Goal: Information Seeking & Learning: Learn about a topic

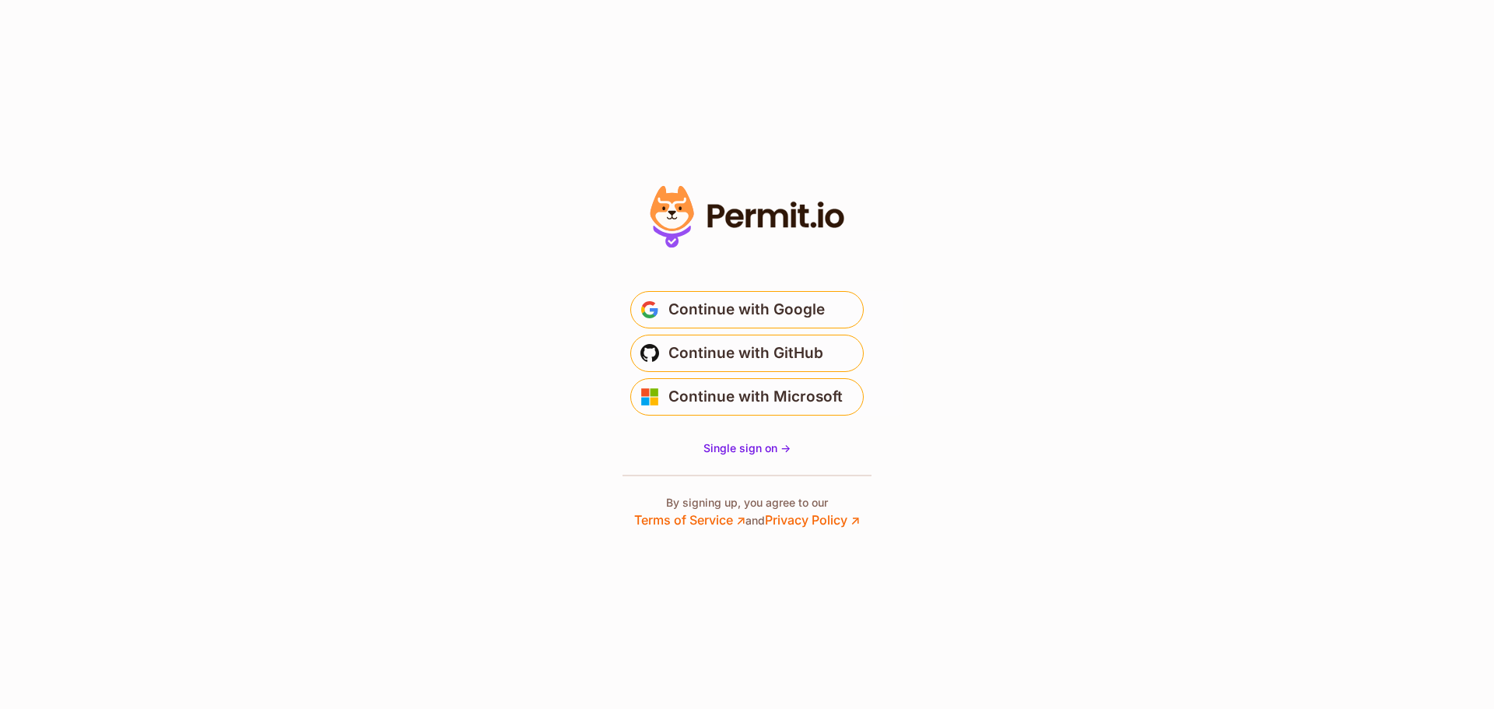
click at [686, 208] on icon at bounding box center [673, 208] width 44 height 45
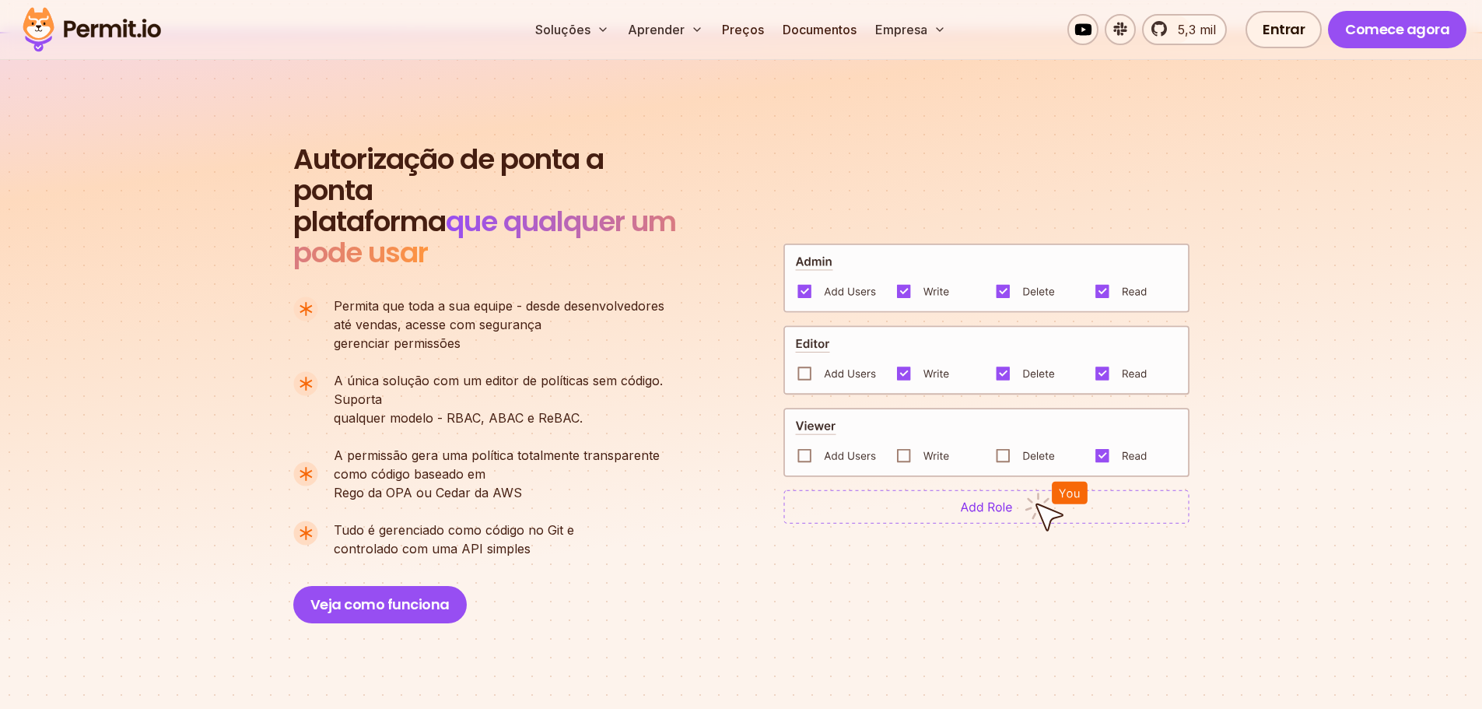
scroll to position [934, 0]
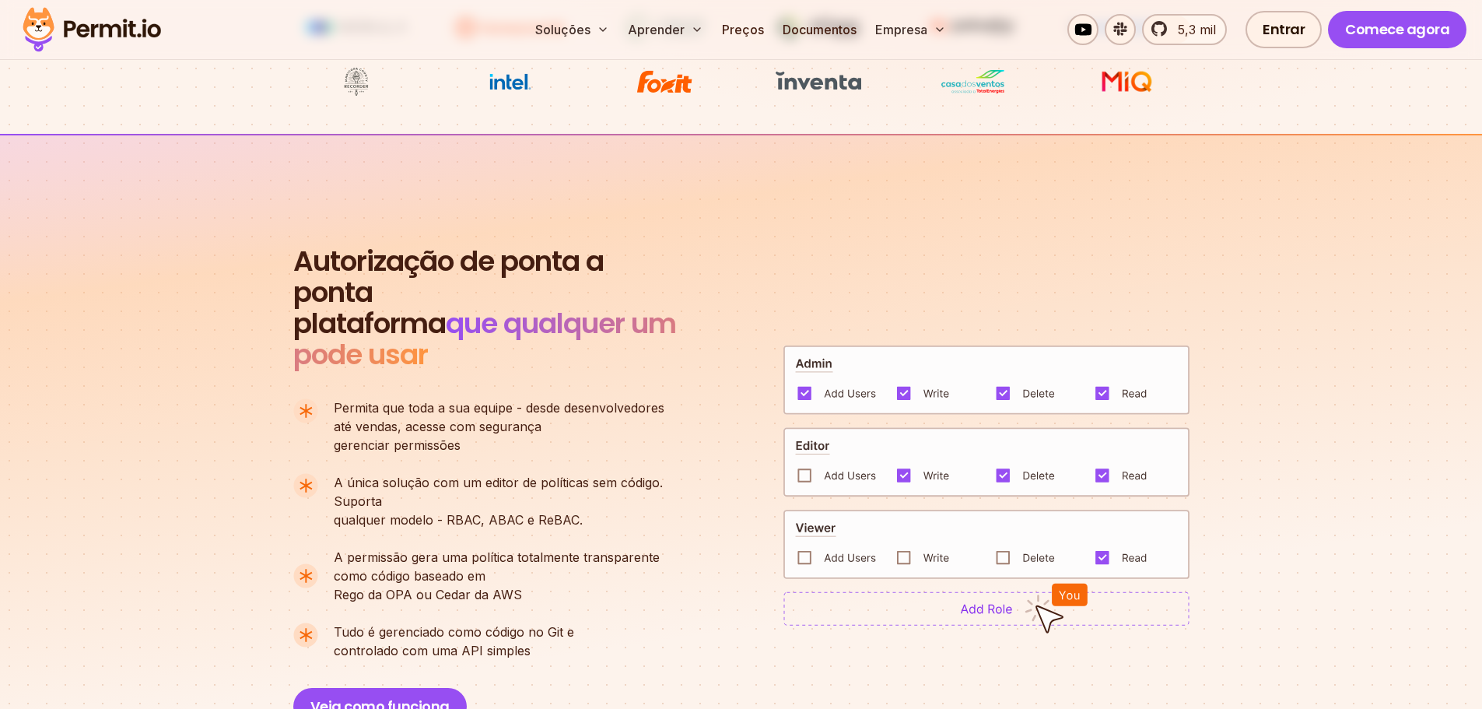
click at [936, 604] on img at bounding box center [987, 608] width 406 height 34
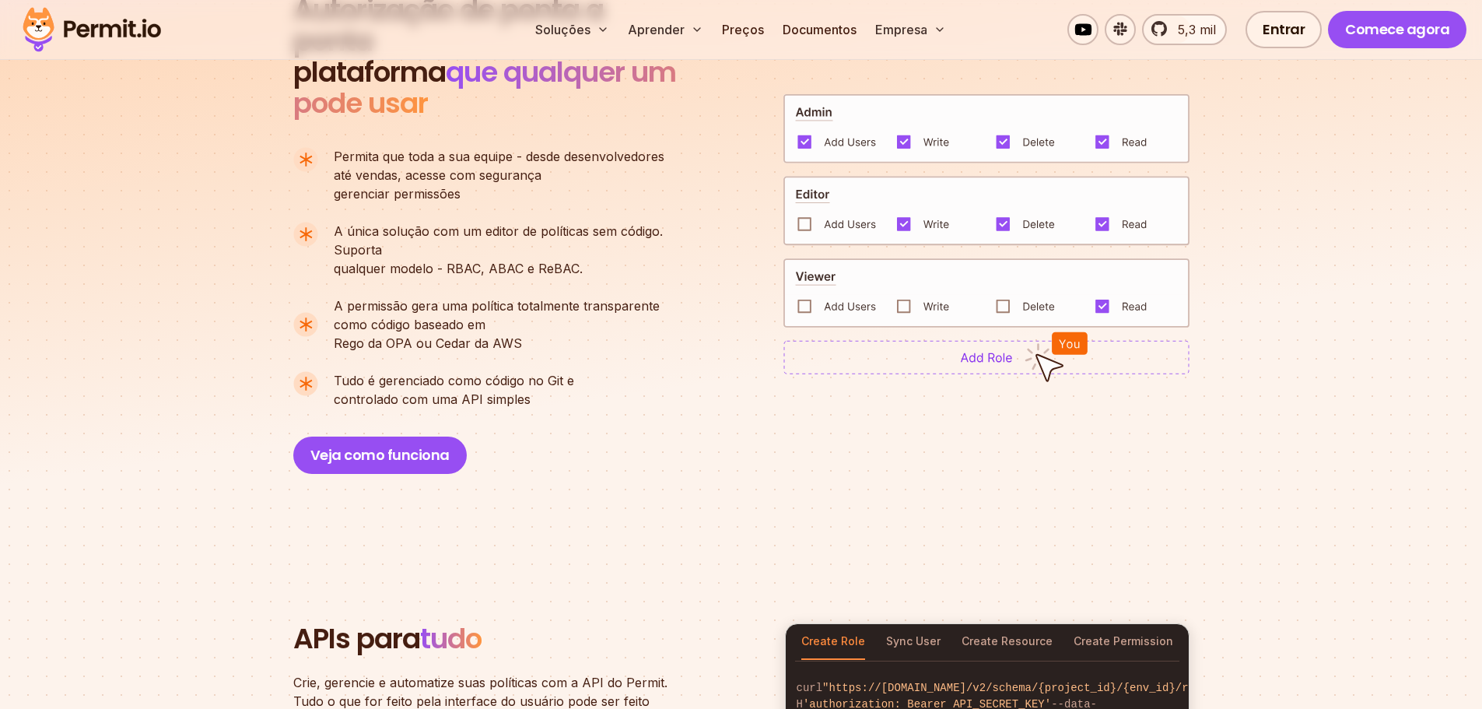
scroll to position [1401, 0]
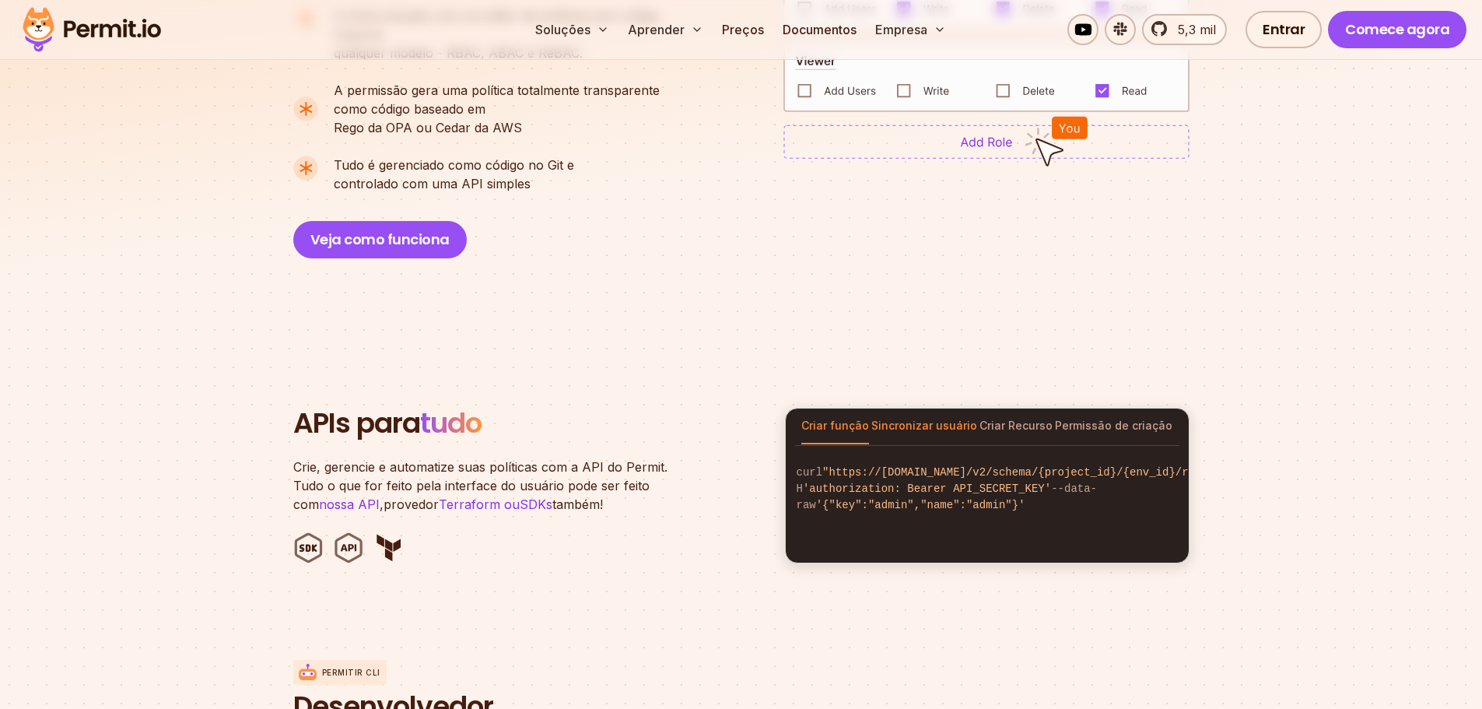
click at [921, 428] on font "Sincronizar usuário" at bounding box center [925, 425] width 106 height 13
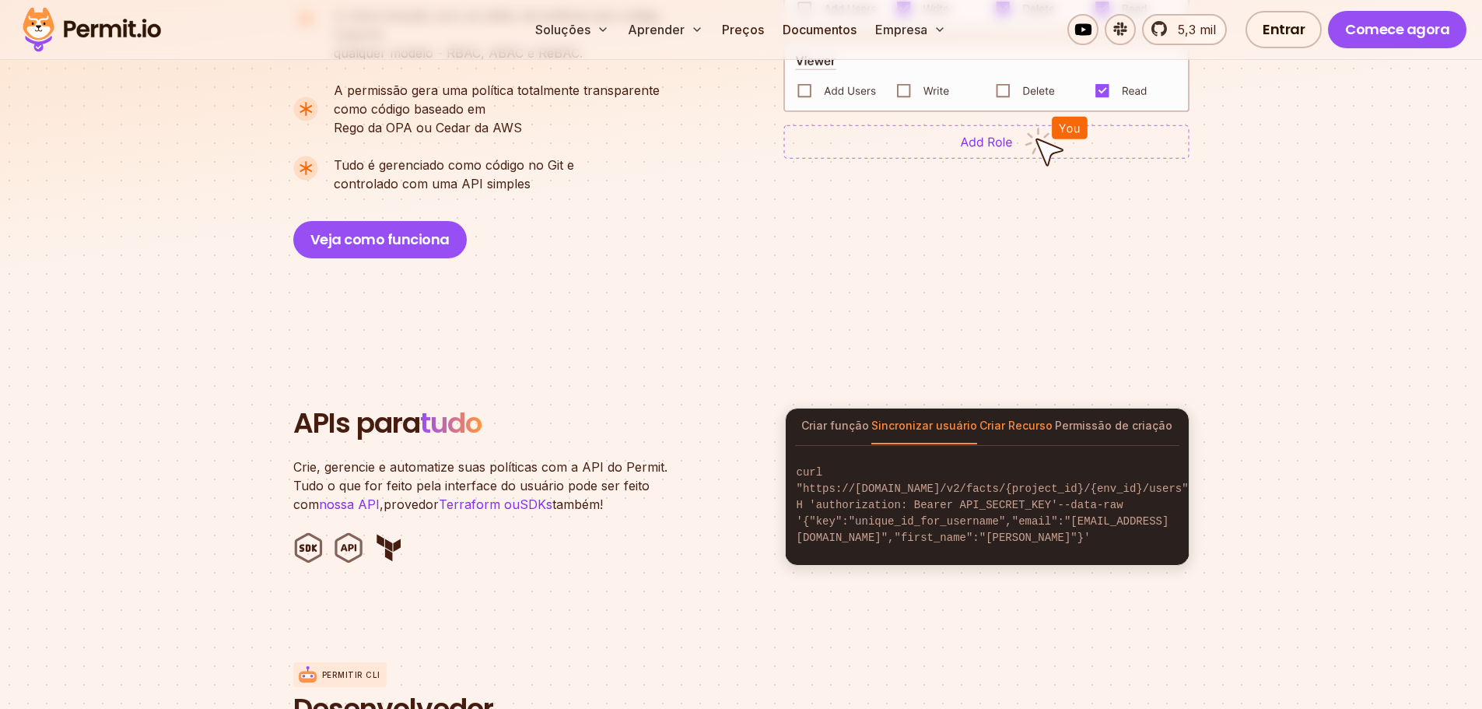
click at [1036, 430] on font "Criar Recurso" at bounding box center [1016, 425] width 73 height 13
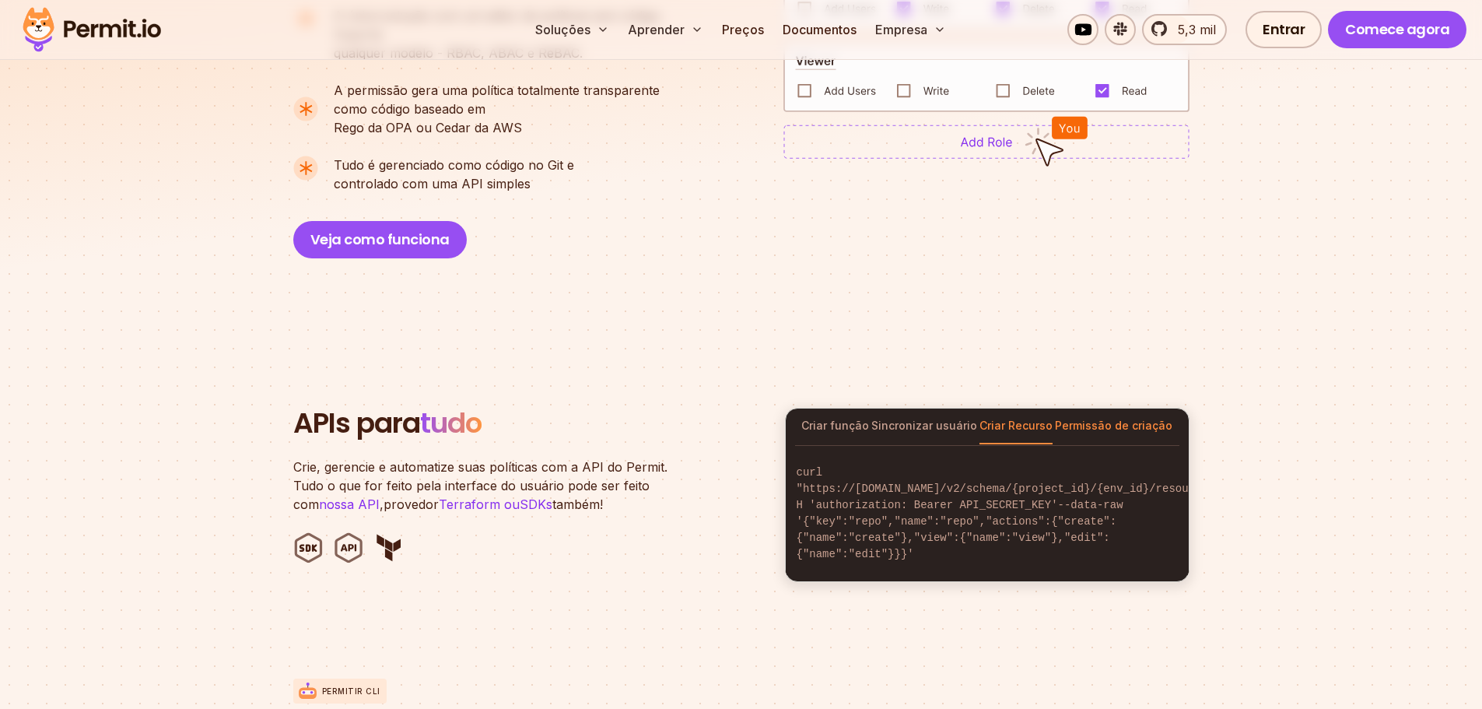
click at [1091, 430] on font "Permissão de criação" at bounding box center [1114, 425] width 118 height 13
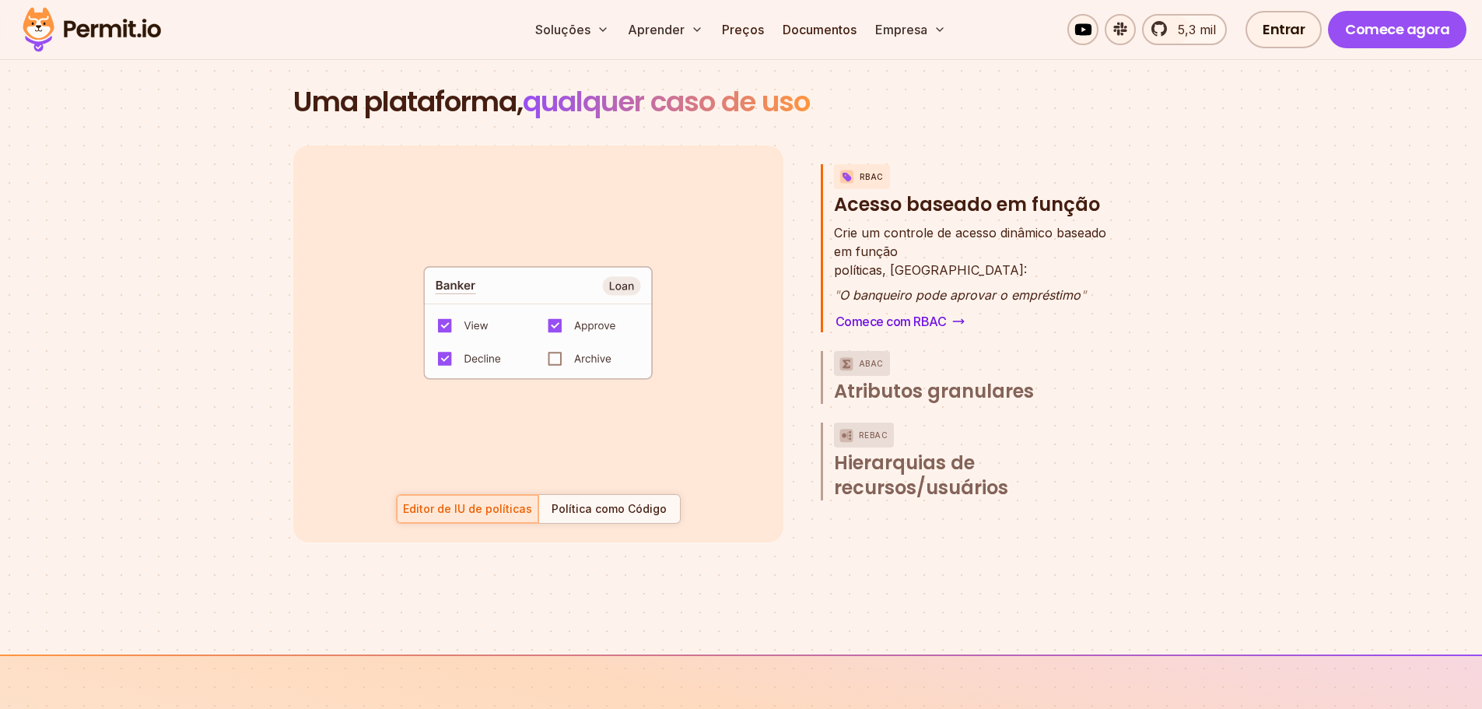
scroll to position [2335, 0]
click at [868, 364] on font "ABAC" at bounding box center [871, 360] width 25 height 9
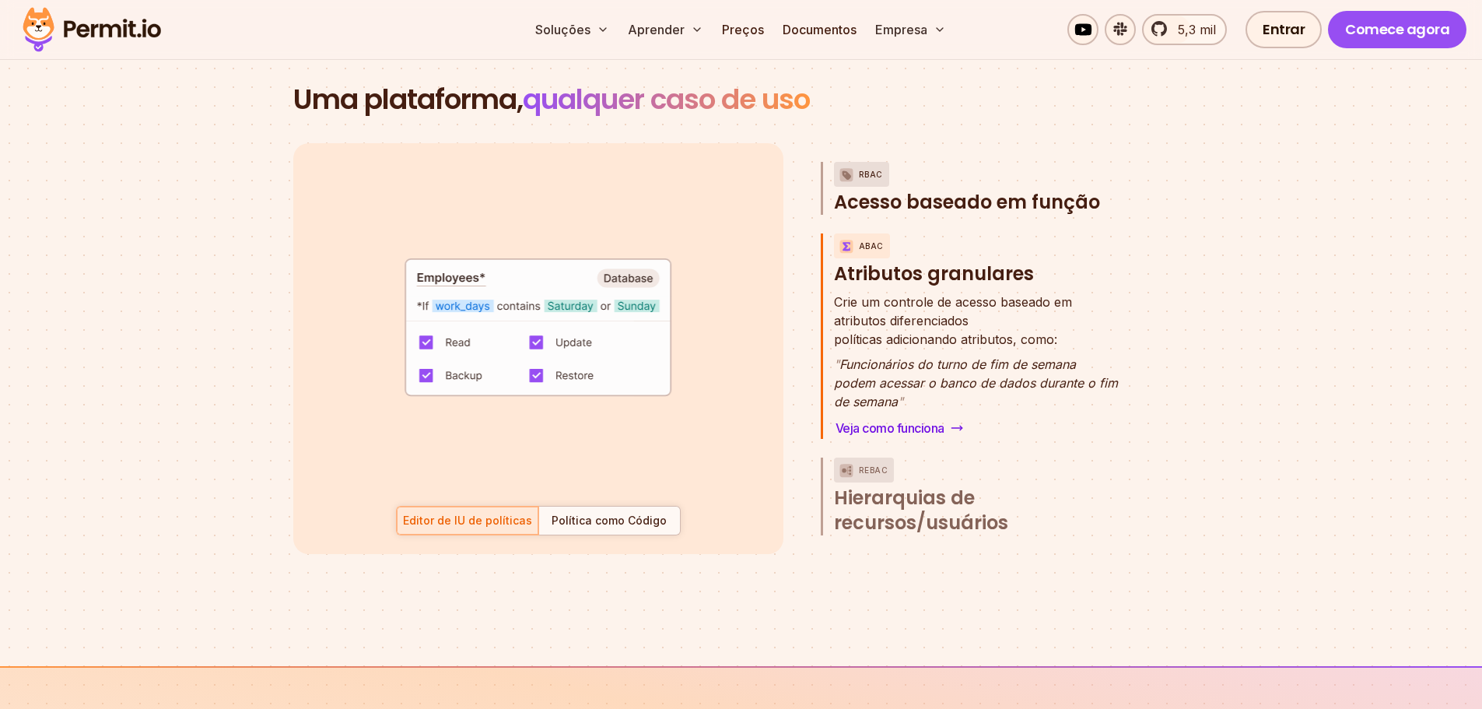
click at [853, 174] on img "button" at bounding box center [846, 174] width 19 height 19
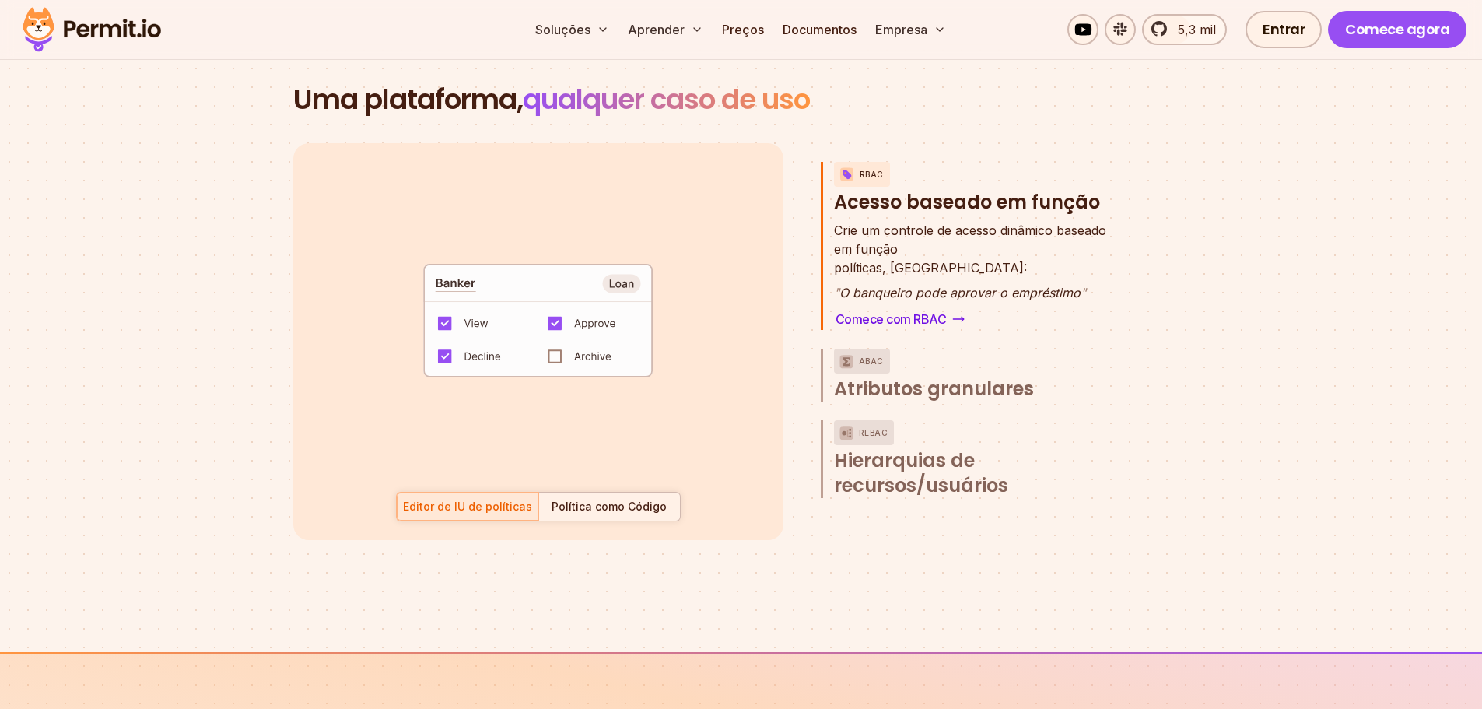
click at [604, 510] on font "Política como Código" at bounding box center [609, 506] width 115 height 13
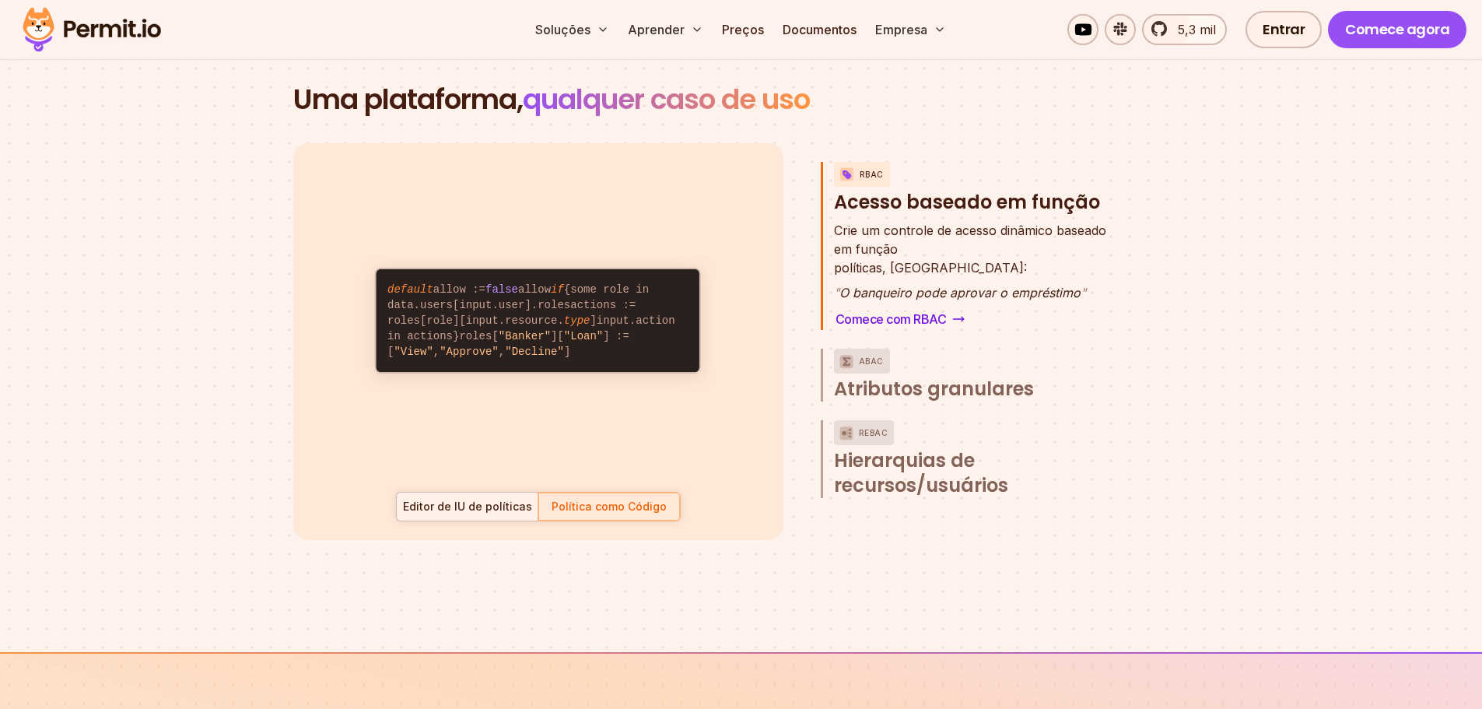
click at [503, 515] on div at bounding box center [468, 507] width 142 height 28
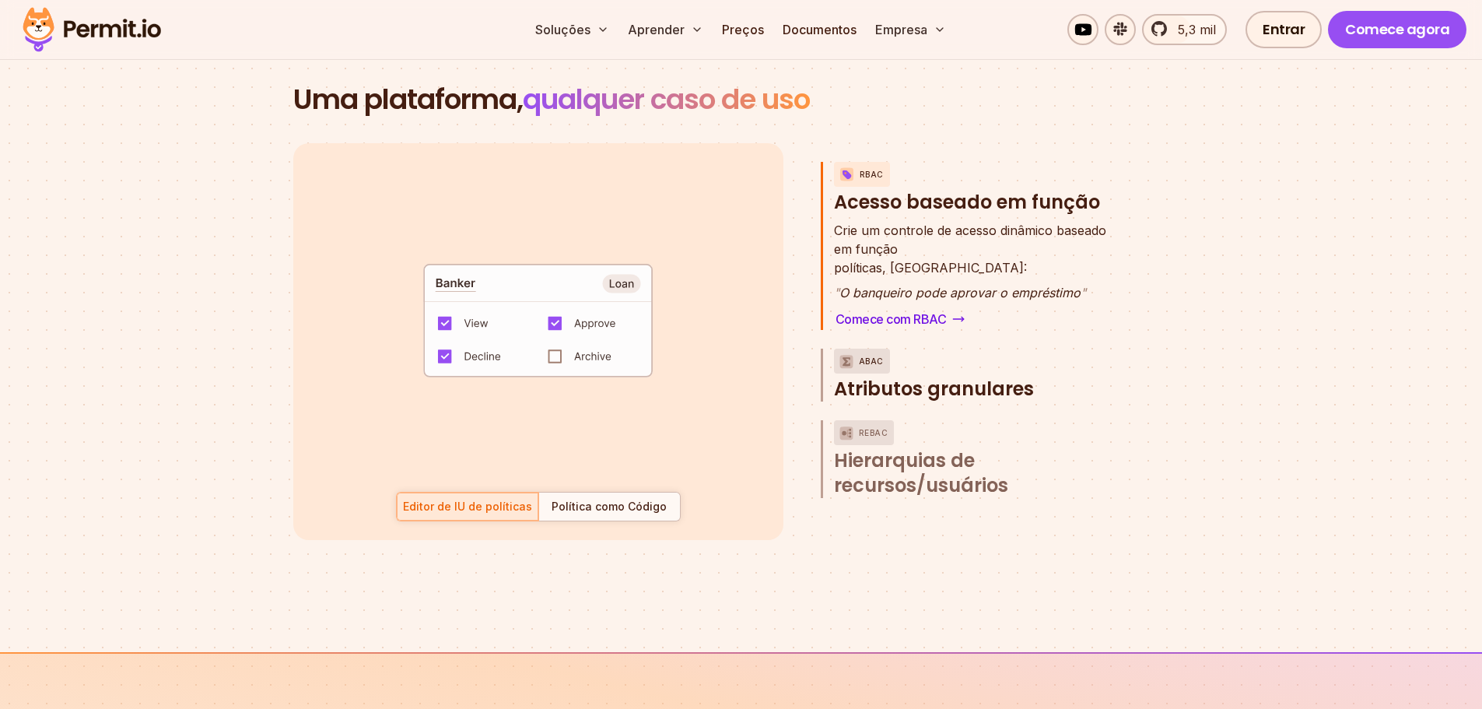
click at [853, 356] on img "button" at bounding box center [846, 361] width 19 height 19
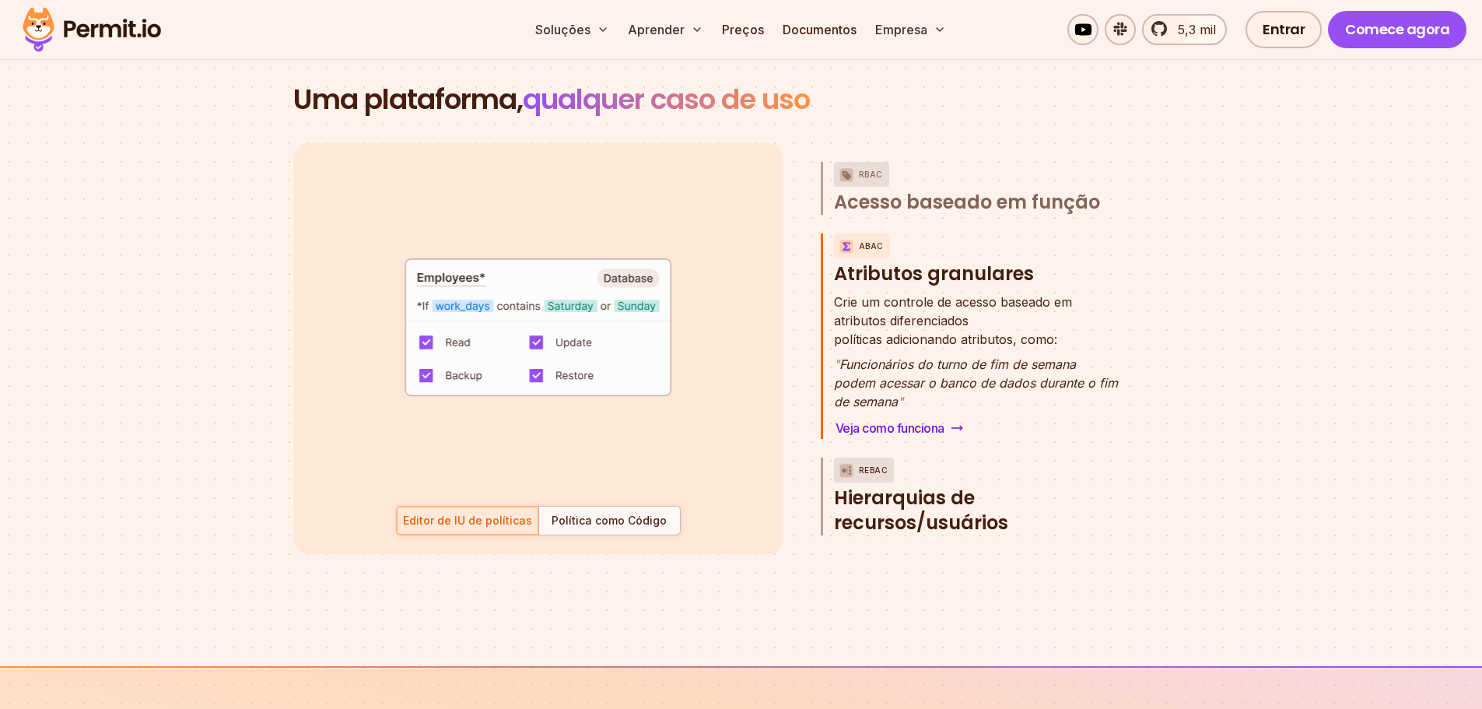
click at [858, 470] on div "ReBAC" at bounding box center [864, 470] width 61 height 25
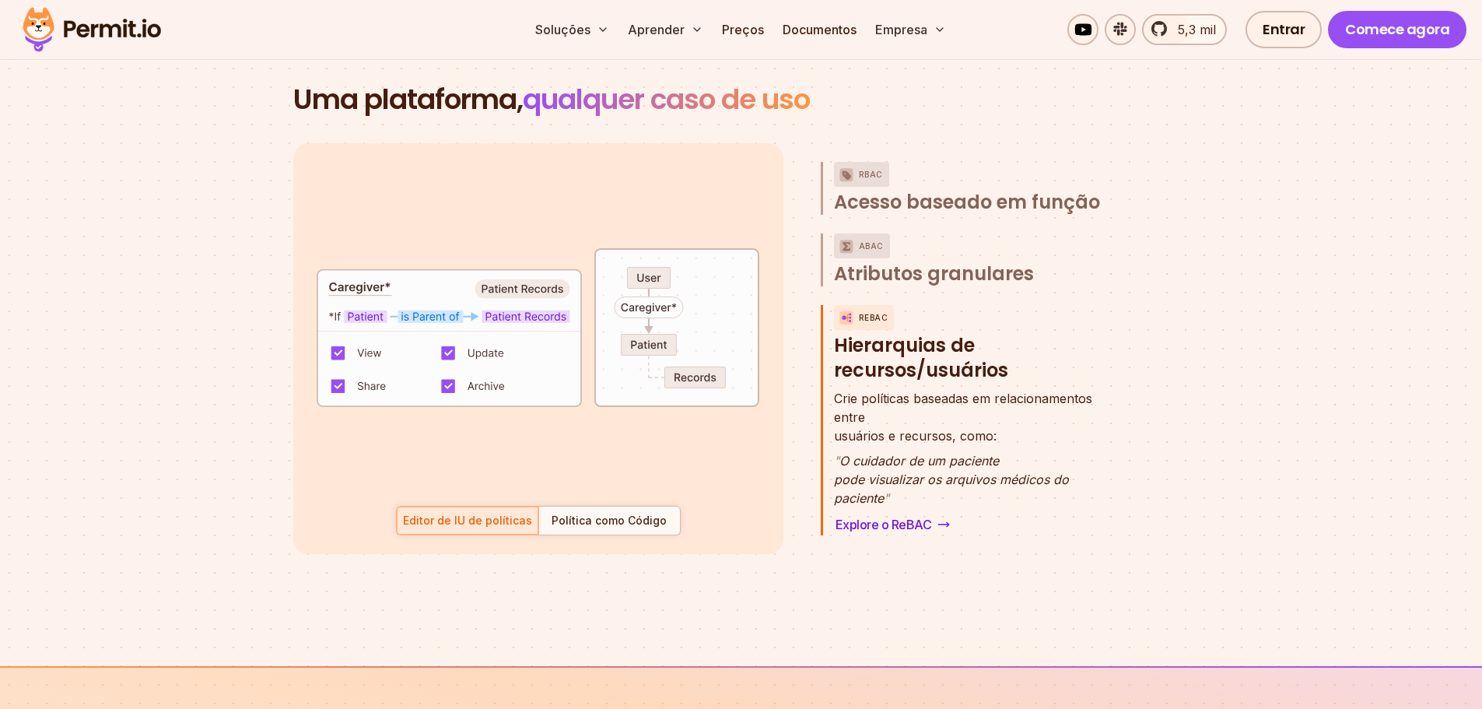
click at [663, 534] on div at bounding box center [610, 521] width 142 height 28
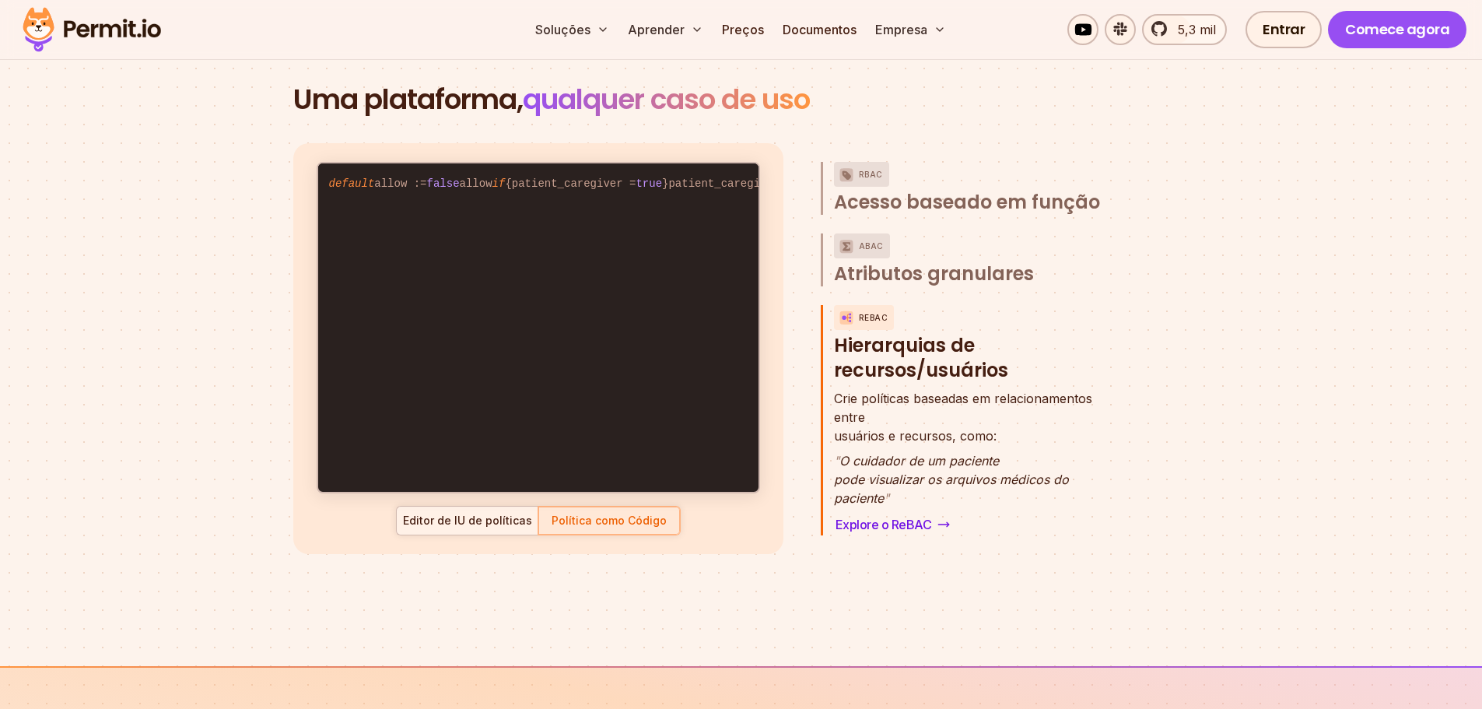
click at [518, 525] on font "Editor de IU de políticas" at bounding box center [467, 520] width 129 height 13
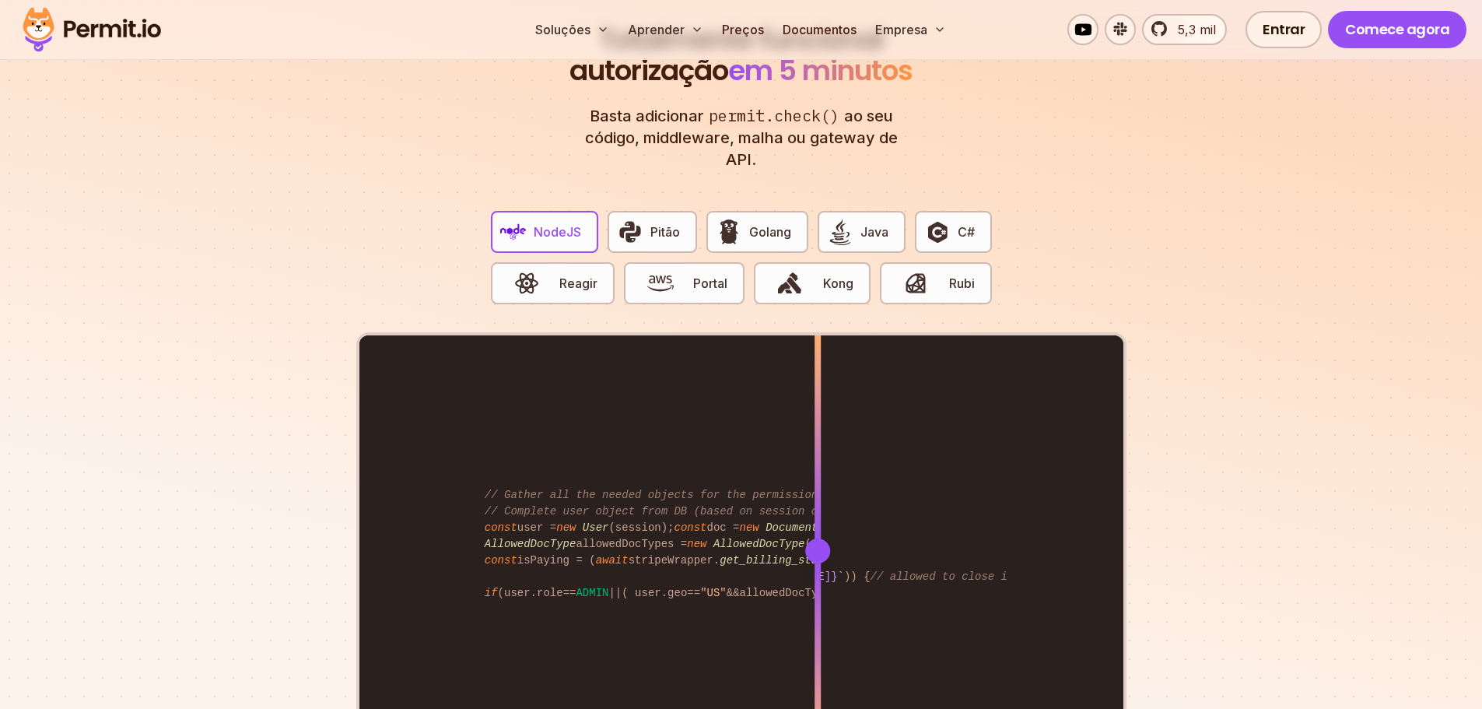
scroll to position [3035, 0]
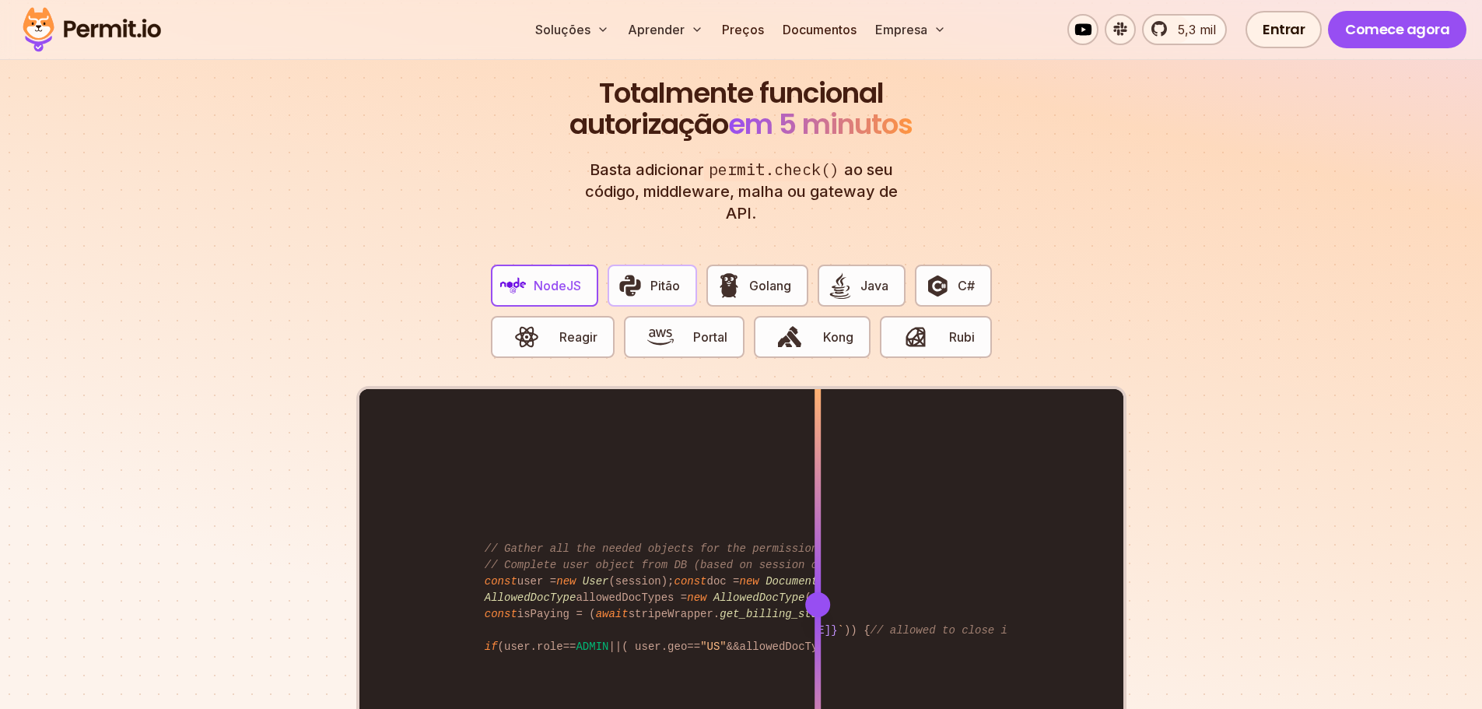
click at [637, 282] on img "button" at bounding box center [630, 285] width 26 height 26
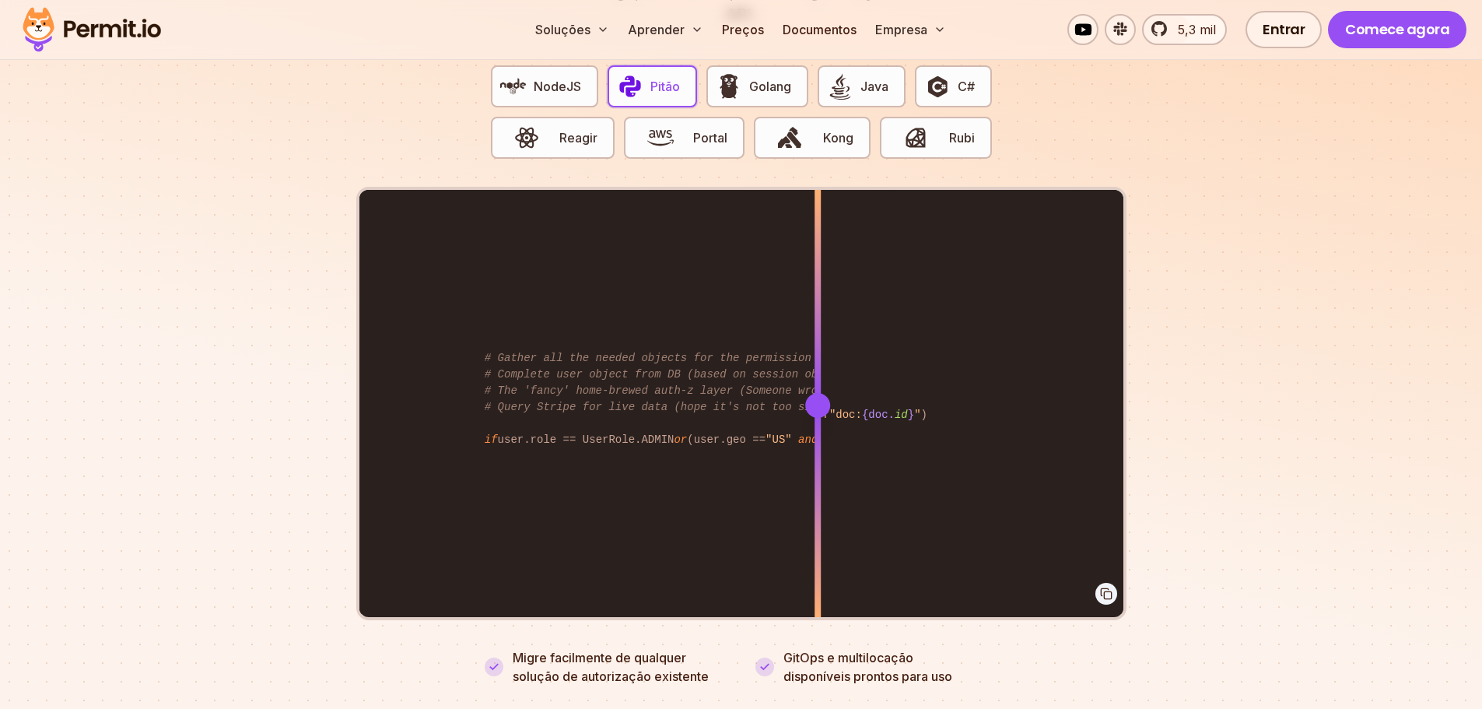
scroll to position [3268, 0]
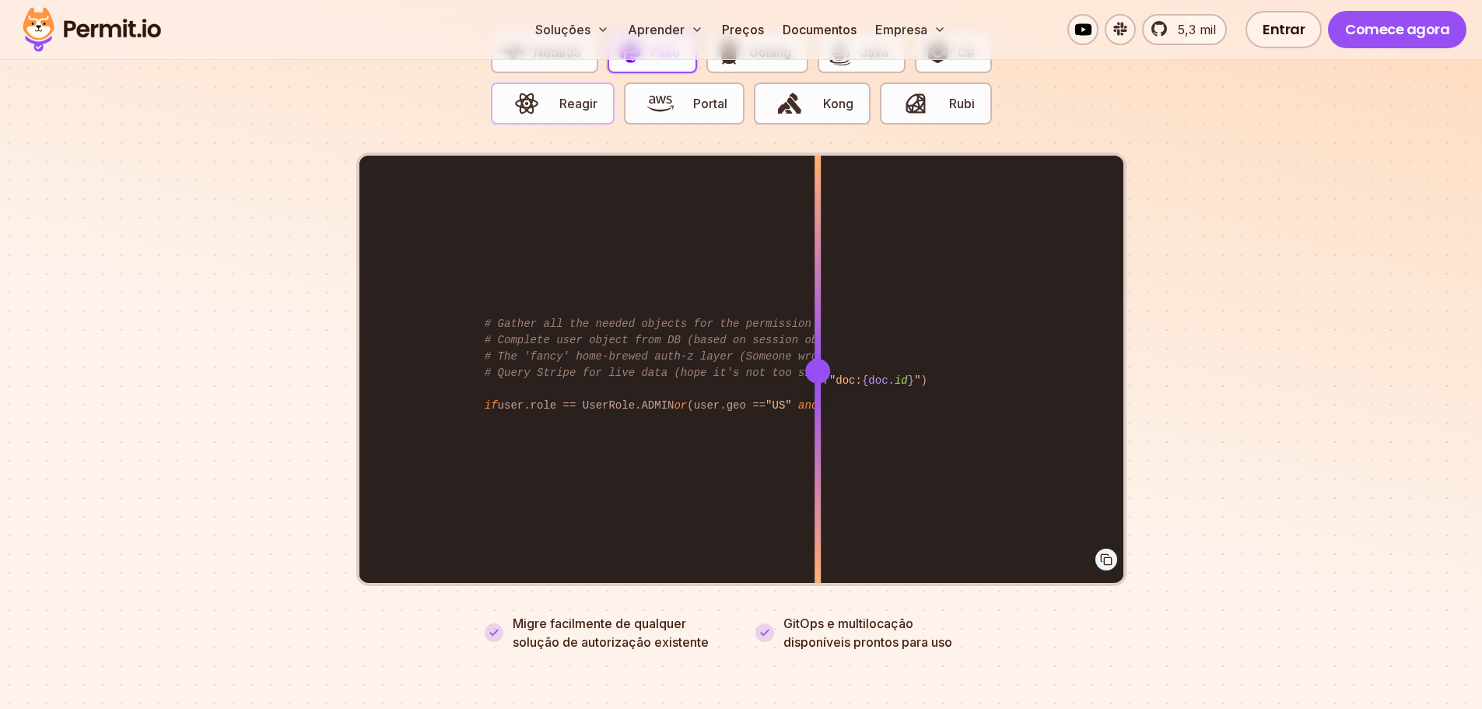
click at [563, 114] on button "Reagir" at bounding box center [553, 103] width 125 height 42
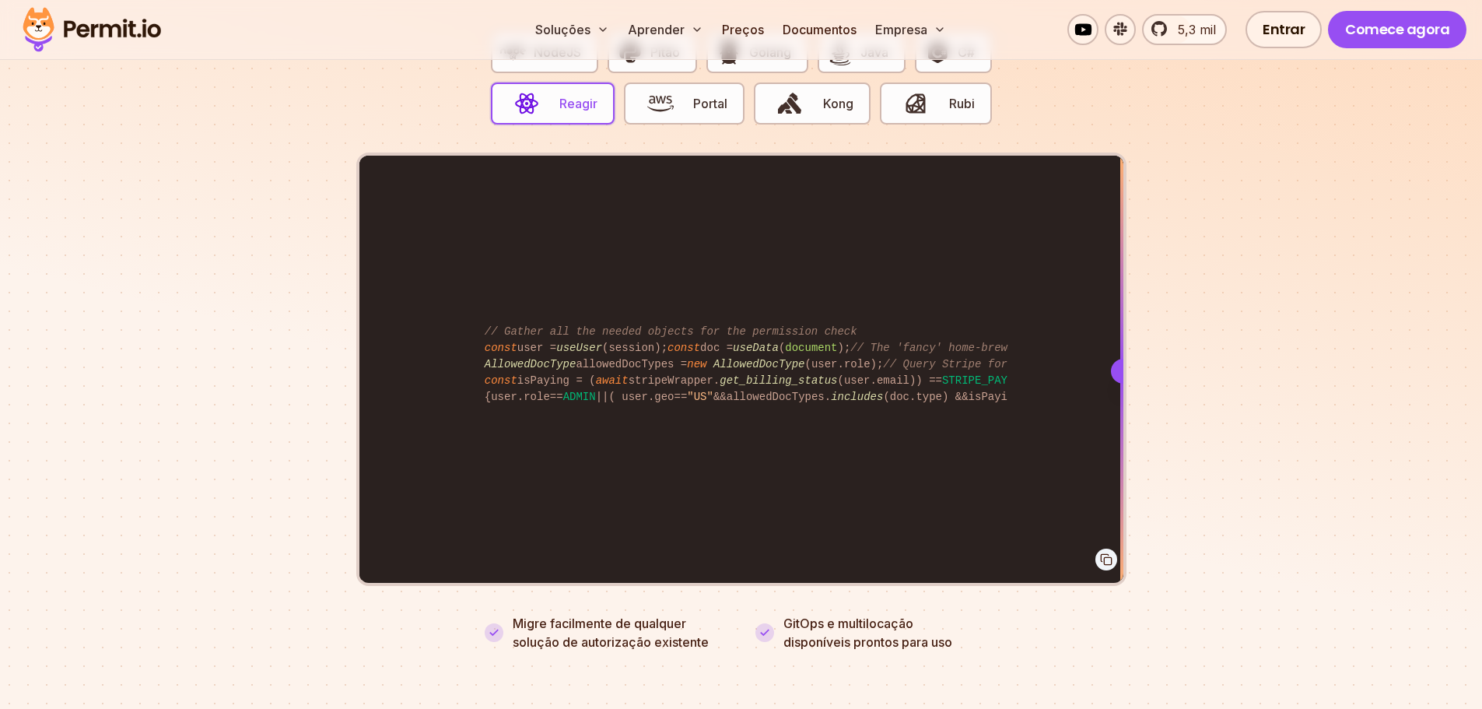
drag, startPoint x: 817, startPoint y: 371, endPoint x: 1133, endPoint y: 420, distance: 319.7
click at [1133, 420] on section "Totalmente funcional autorização em 5 minutos Basta adicionar permit.check() ao…" at bounding box center [741, 229] width 1482 height 994
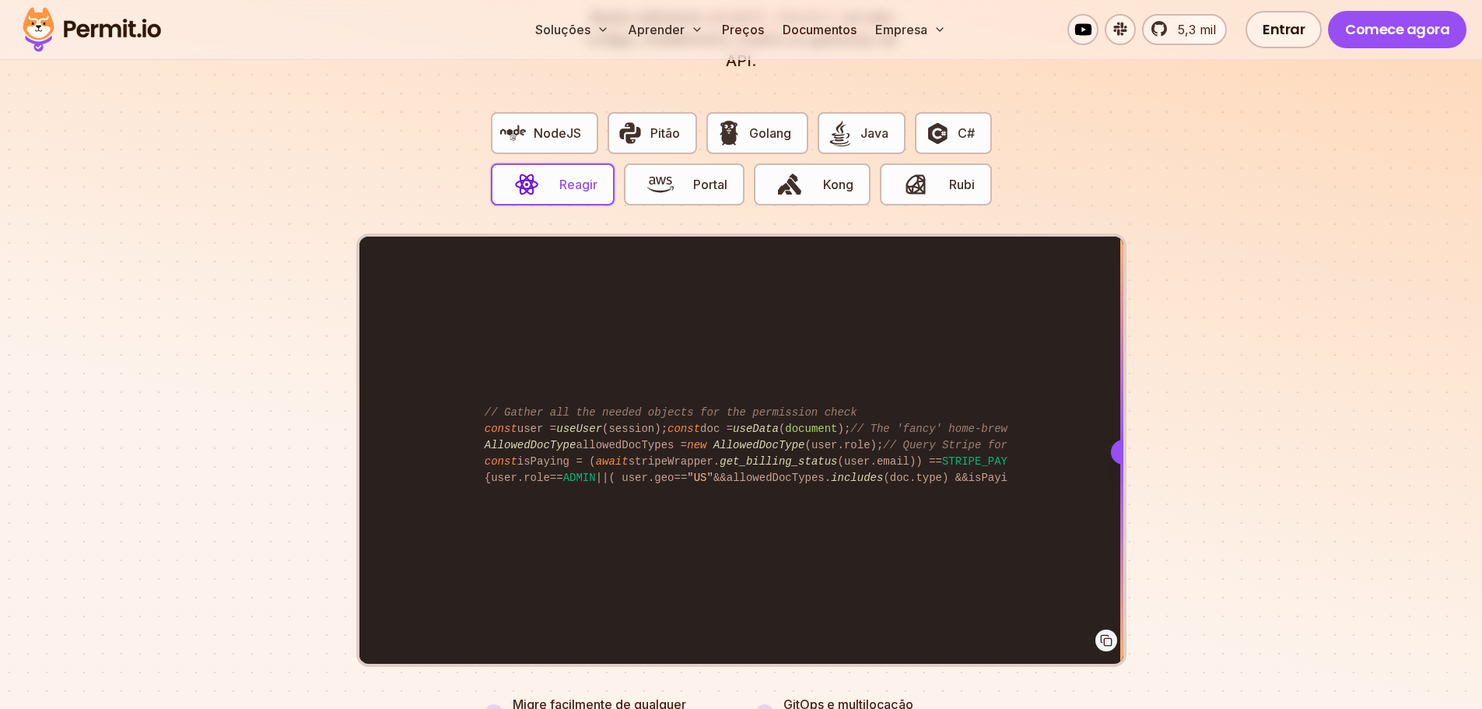
scroll to position [3035, 0]
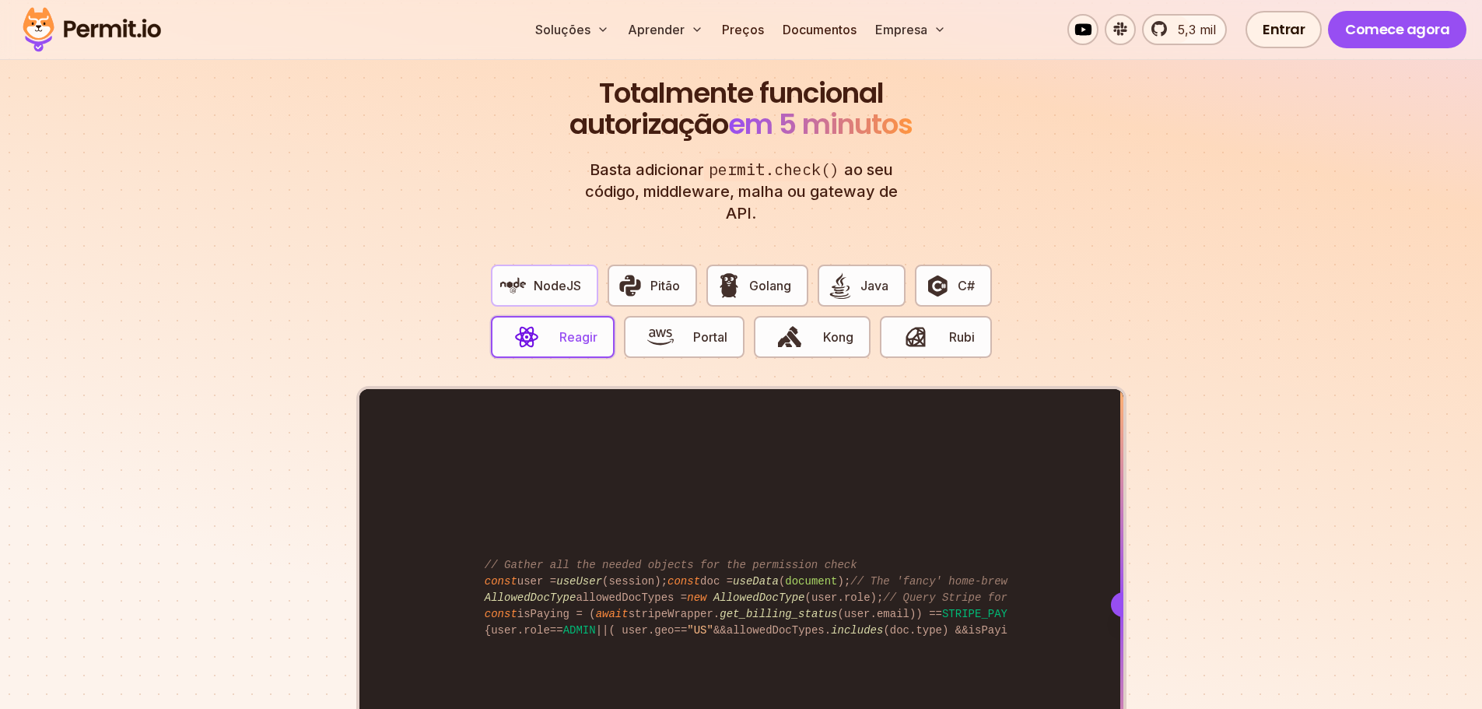
click at [574, 289] on font "NodeJS" at bounding box center [557, 286] width 47 height 16
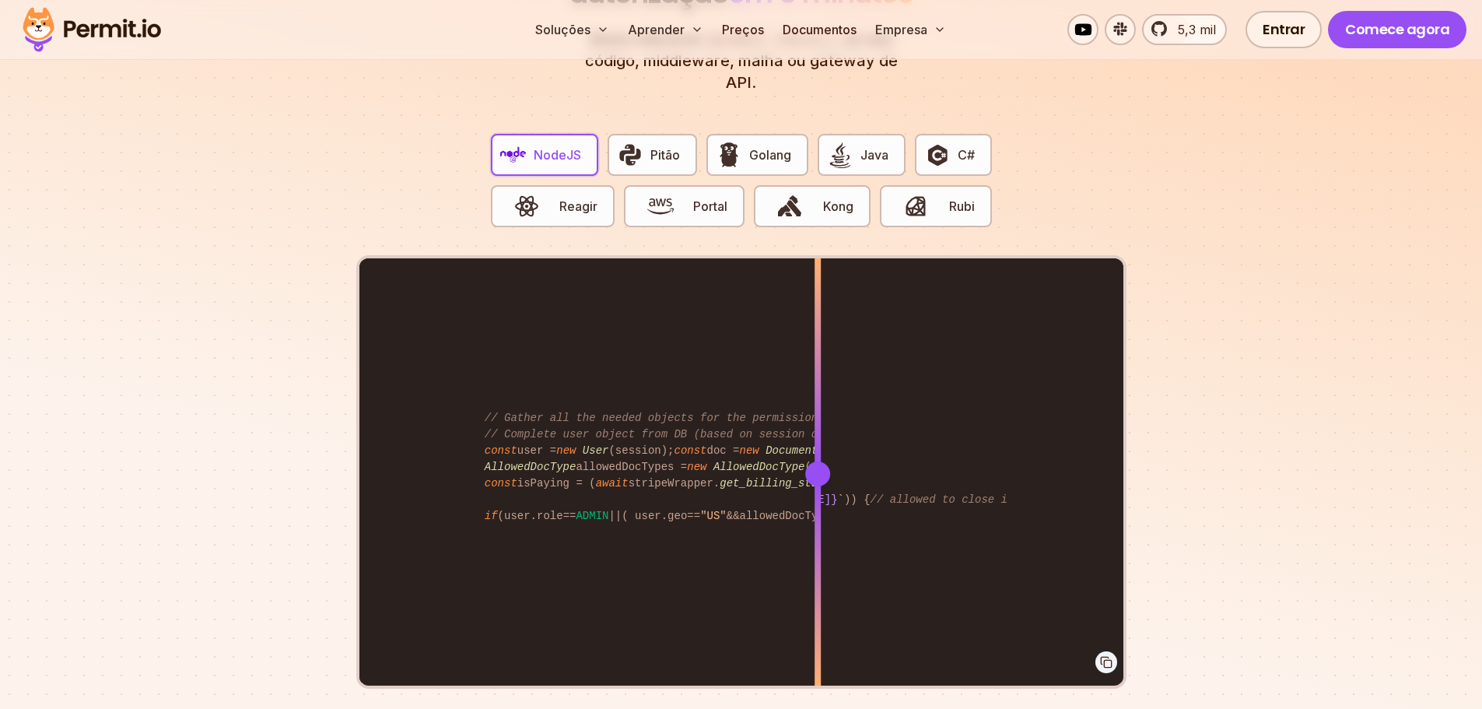
scroll to position [3268, 0]
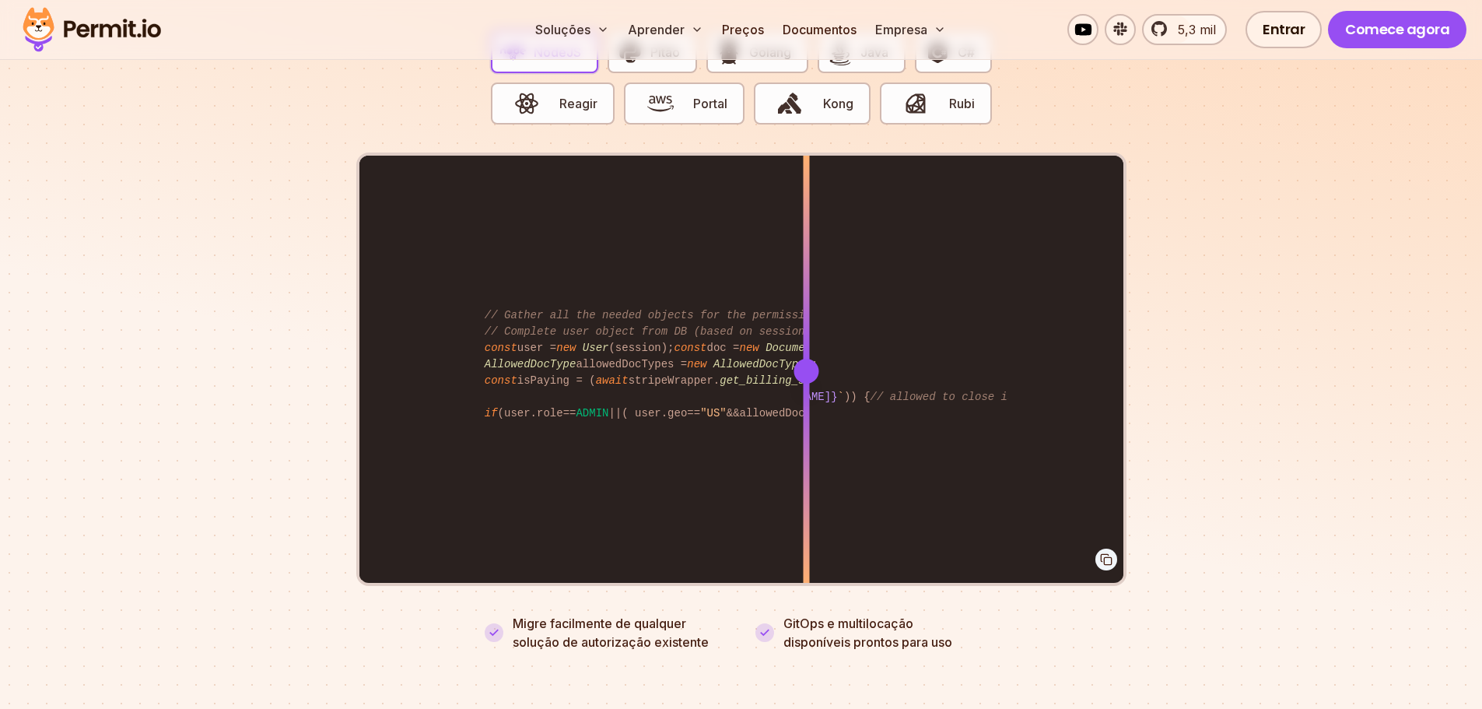
click at [806, 374] on div at bounding box center [806, 371] width 25 height 25
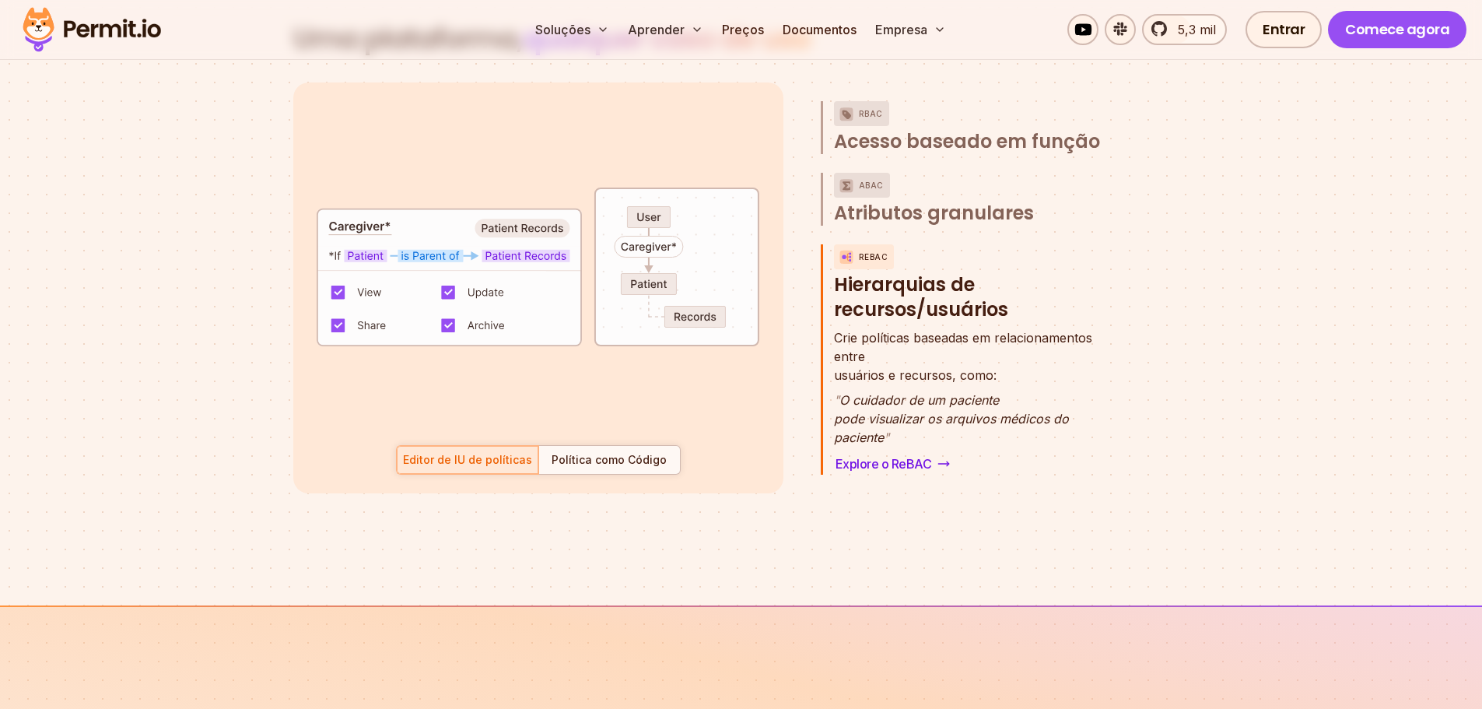
scroll to position [2335, 0]
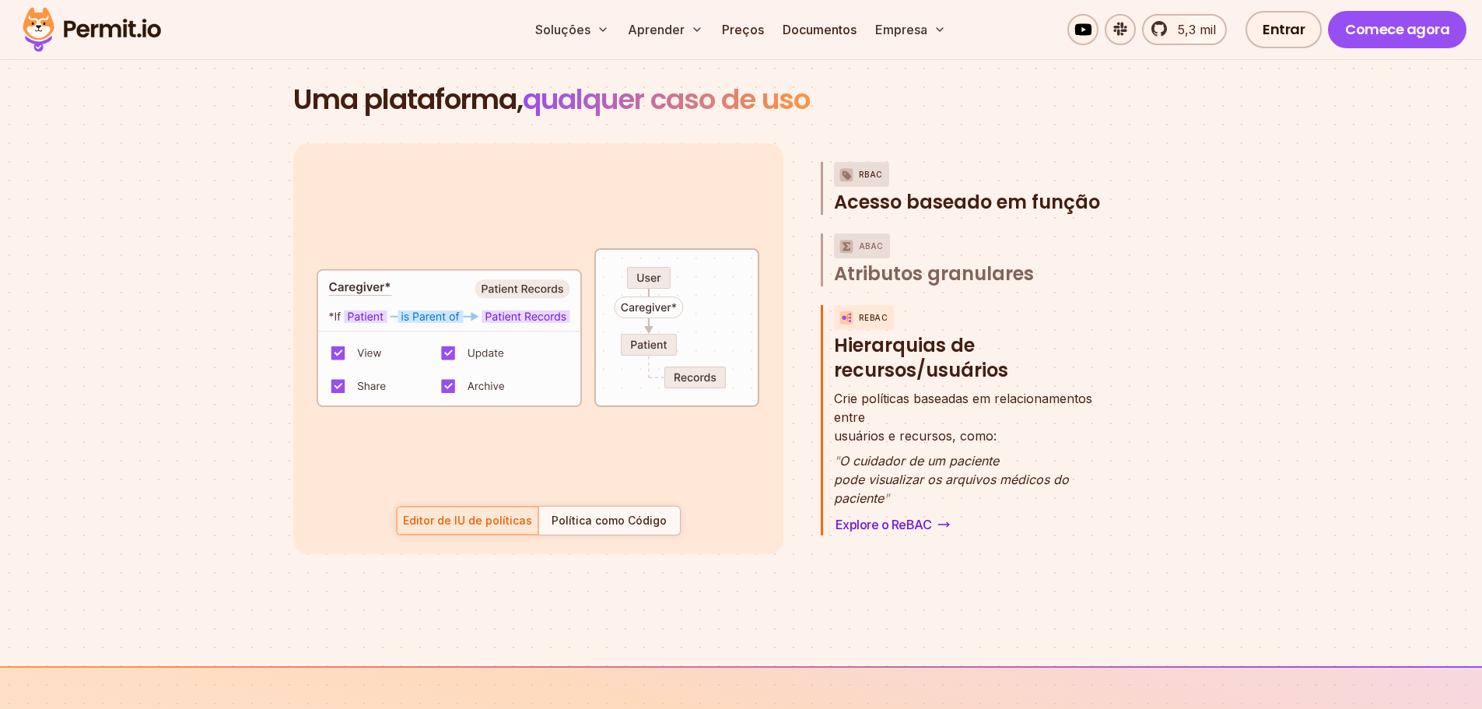
click at [865, 179] on font "RBAC" at bounding box center [871, 174] width 24 height 9
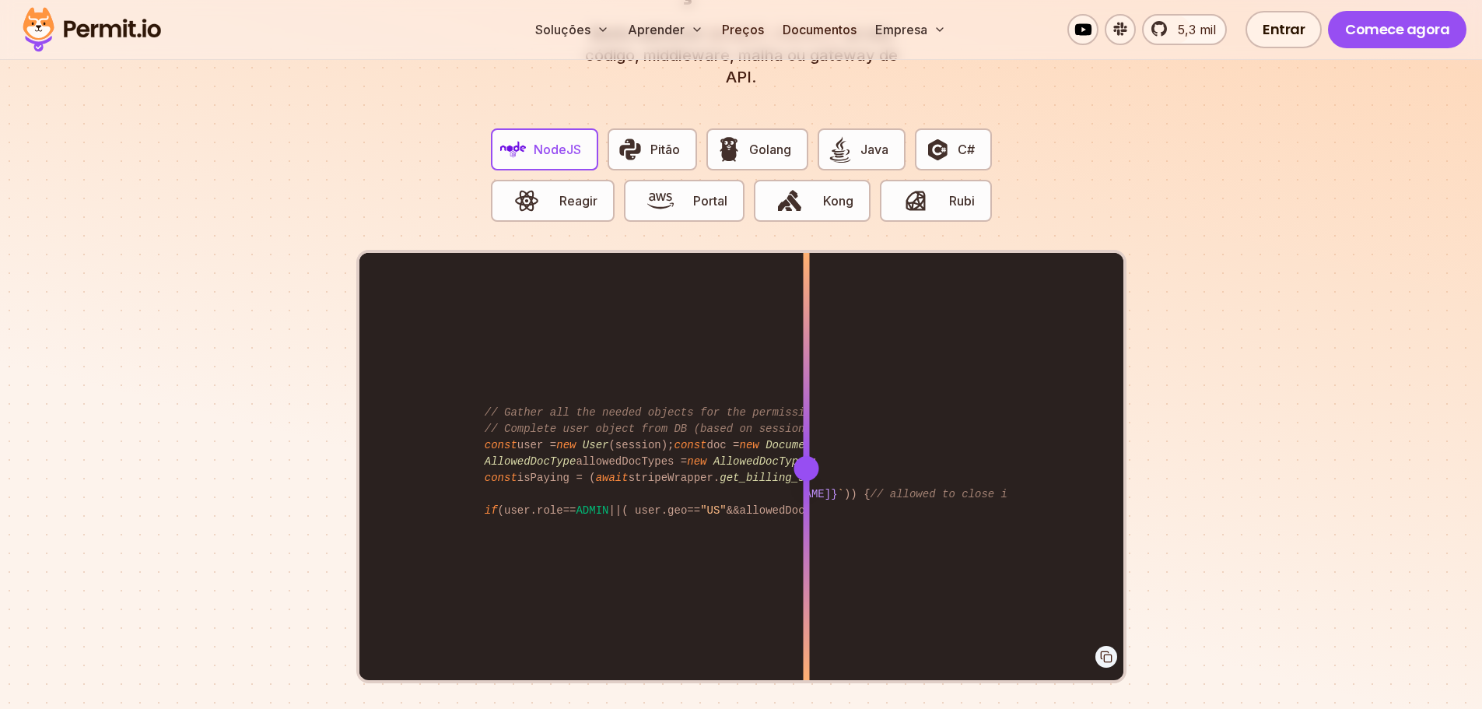
scroll to position [3268, 0]
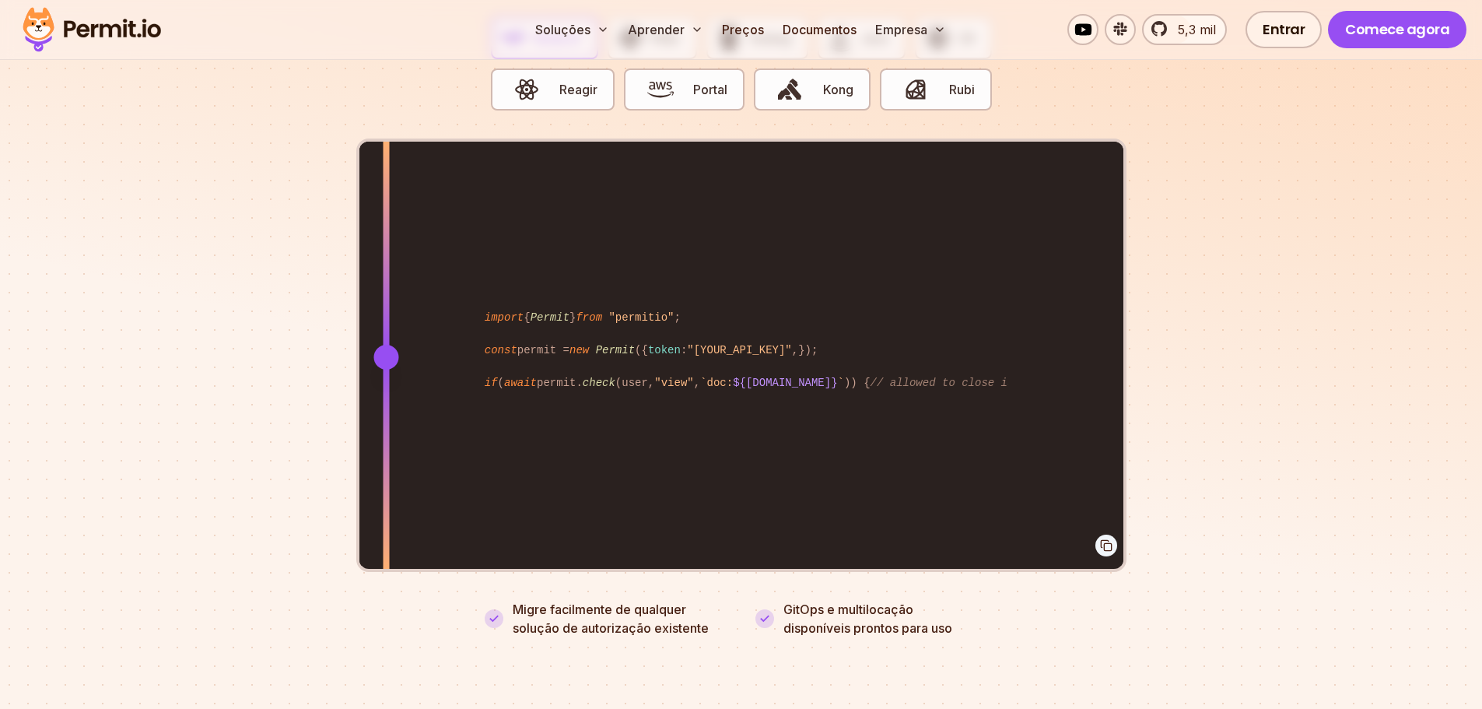
drag, startPoint x: 805, startPoint y: 356, endPoint x: 386, endPoint y: 371, distance: 419.7
click at [386, 371] on div at bounding box center [386, 357] width 6 height 430
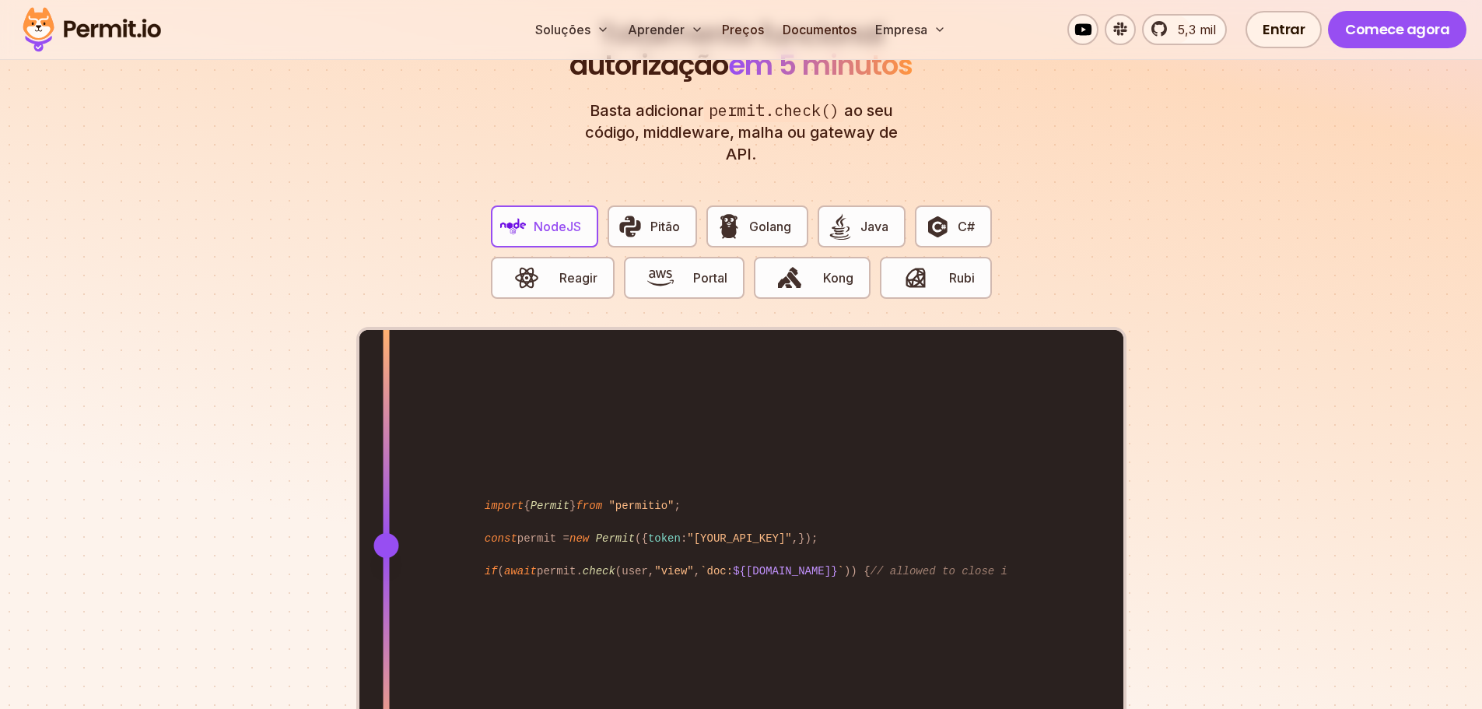
scroll to position [3035, 0]
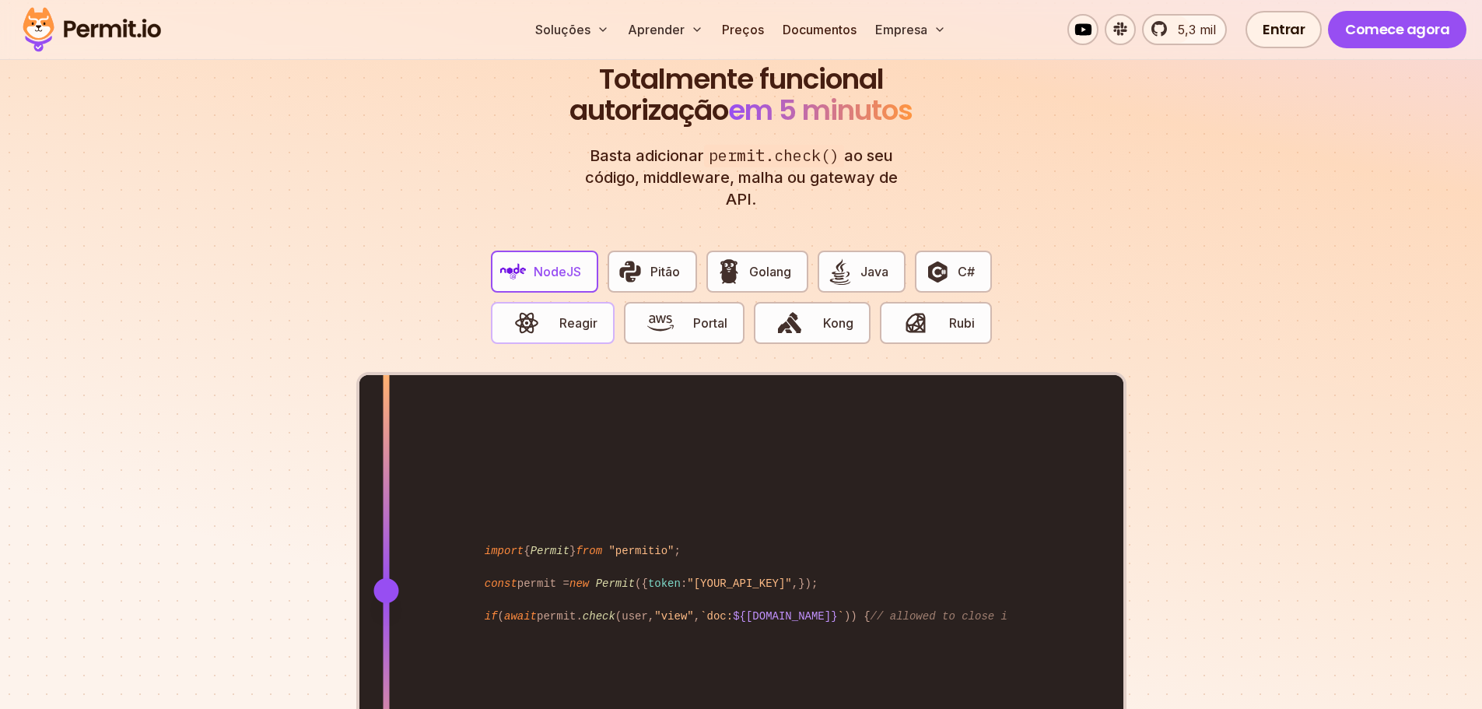
click at [577, 328] on font "Reagir" at bounding box center [579, 323] width 38 height 16
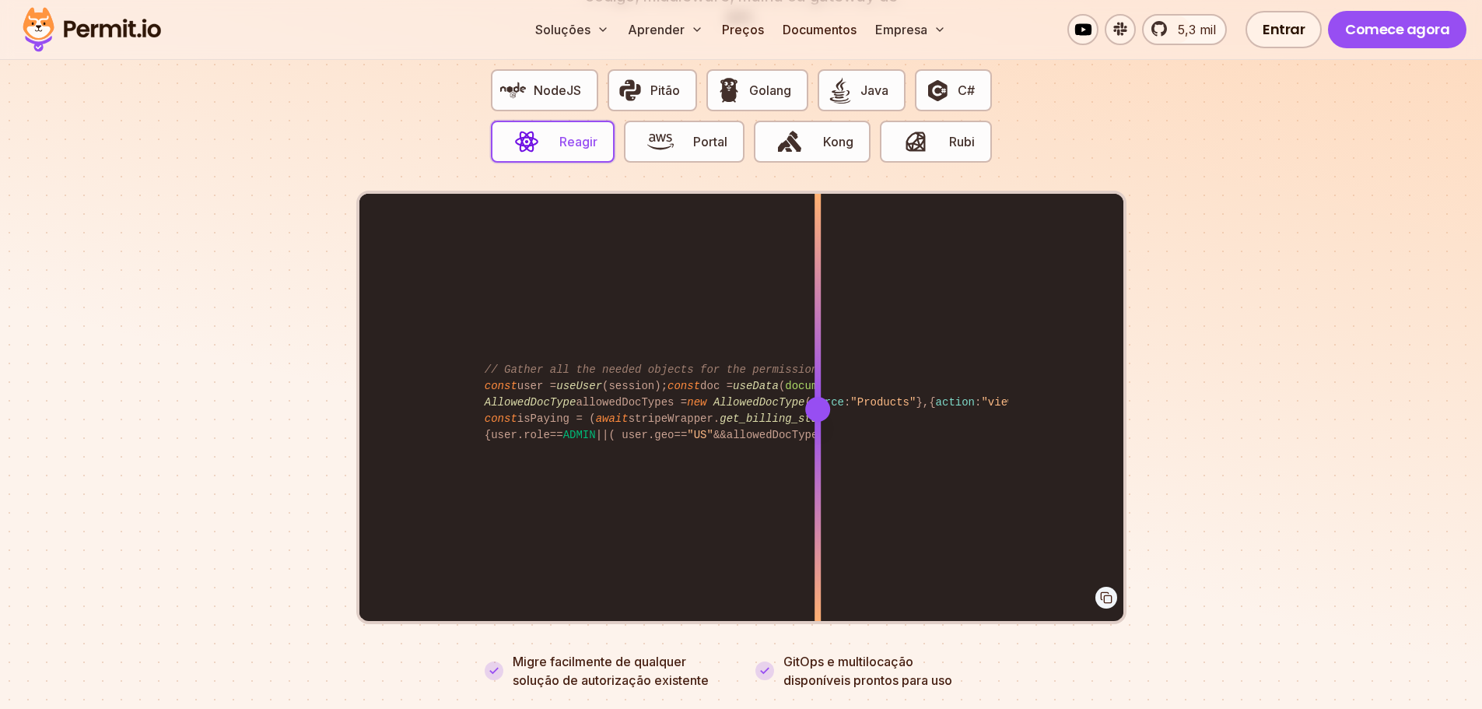
scroll to position [3268, 0]
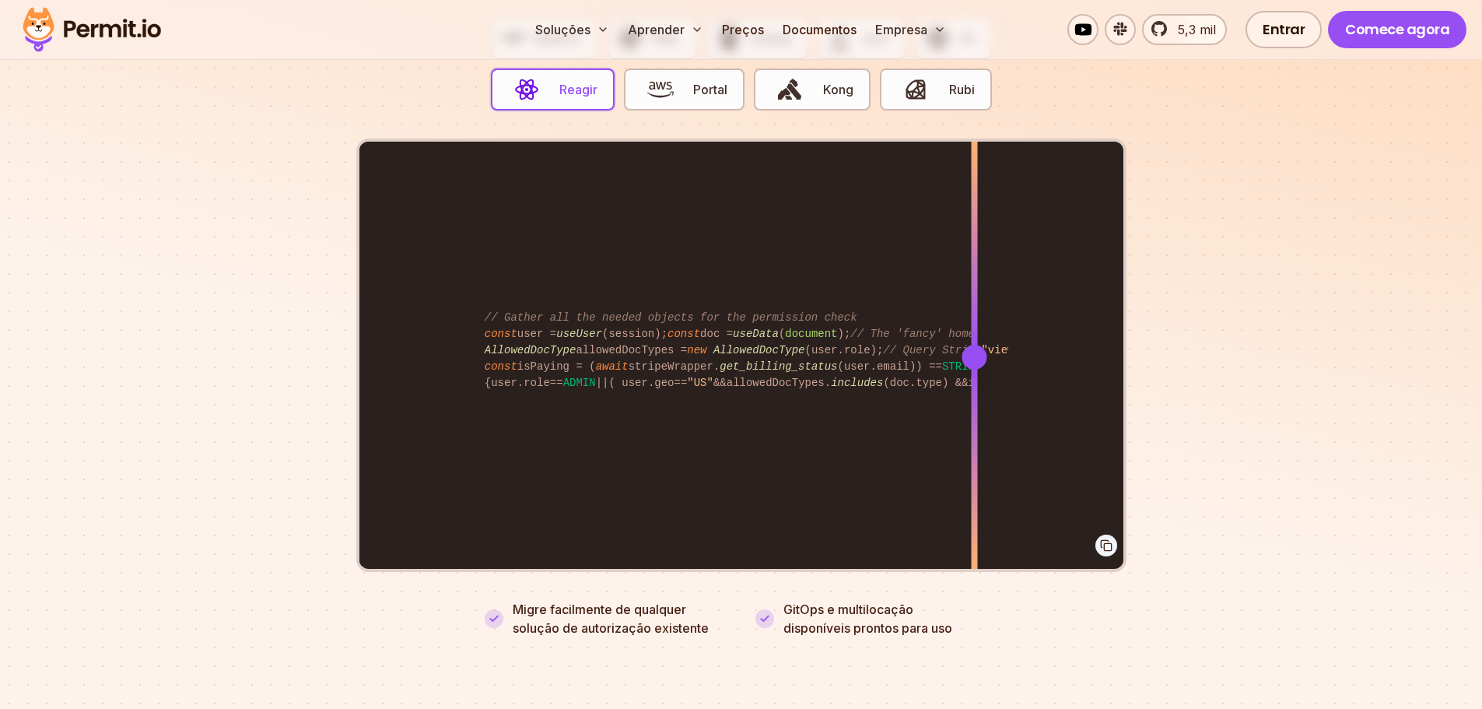
drag, startPoint x: 827, startPoint y: 357, endPoint x: 974, endPoint y: 393, distance: 151.4
click at [974, 393] on div at bounding box center [974, 357] width 6 height 430
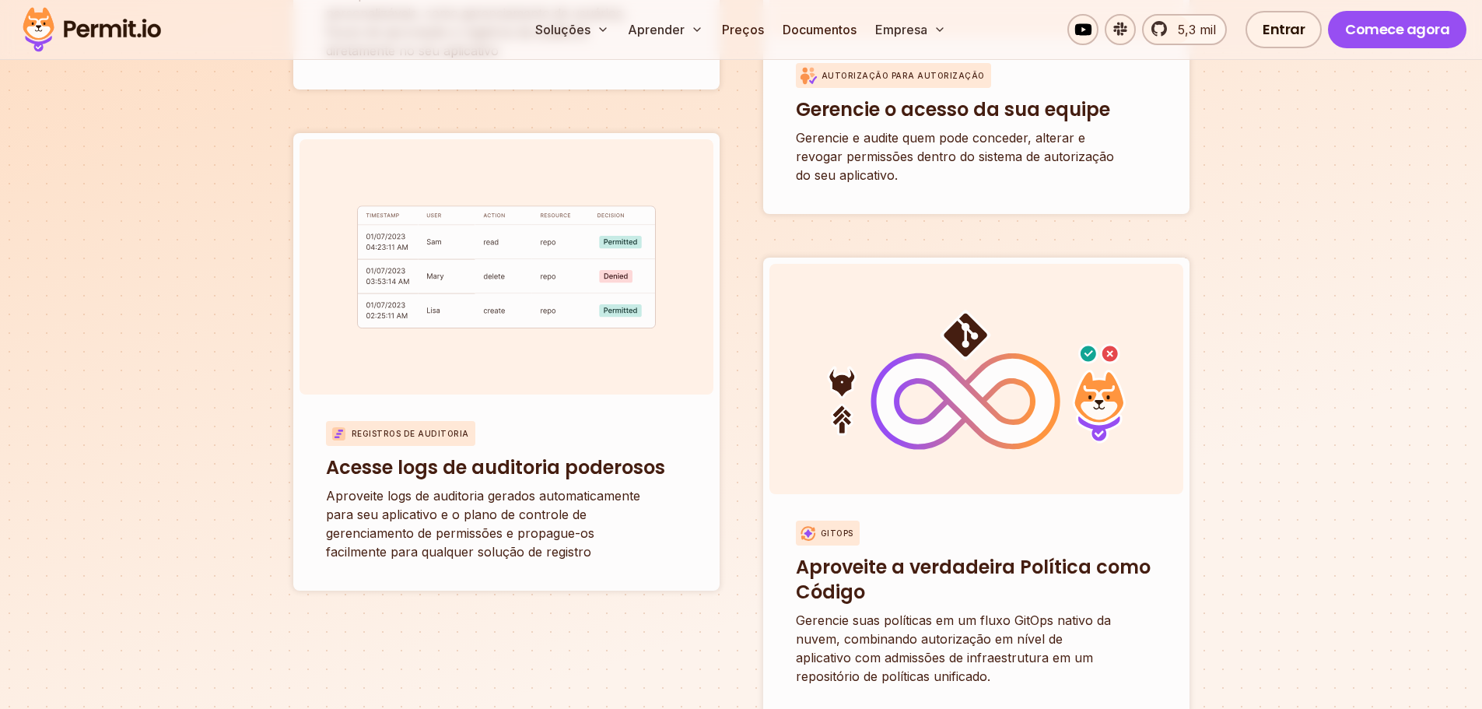
scroll to position [5837, 0]
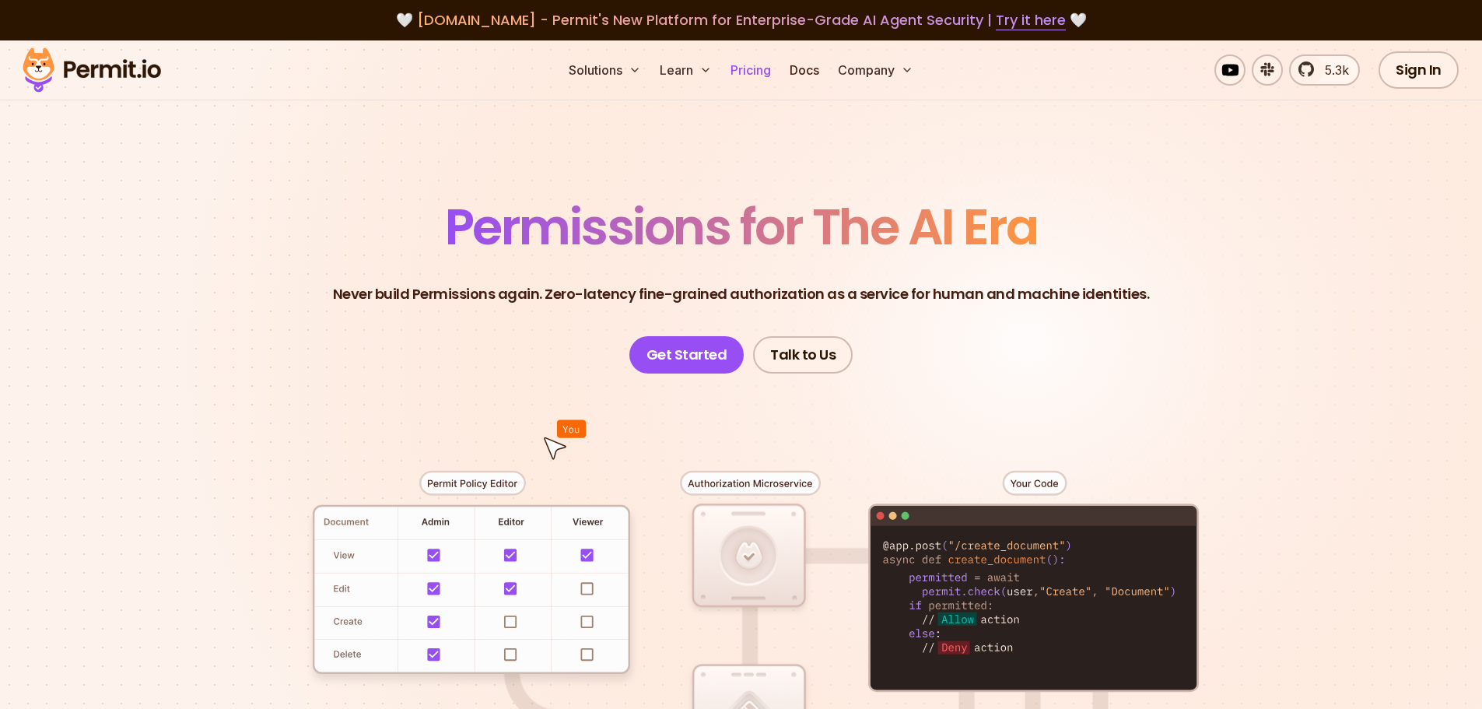
click at [756, 69] on link "Pricing" at bounding box center [751, 69] width 53 height 31
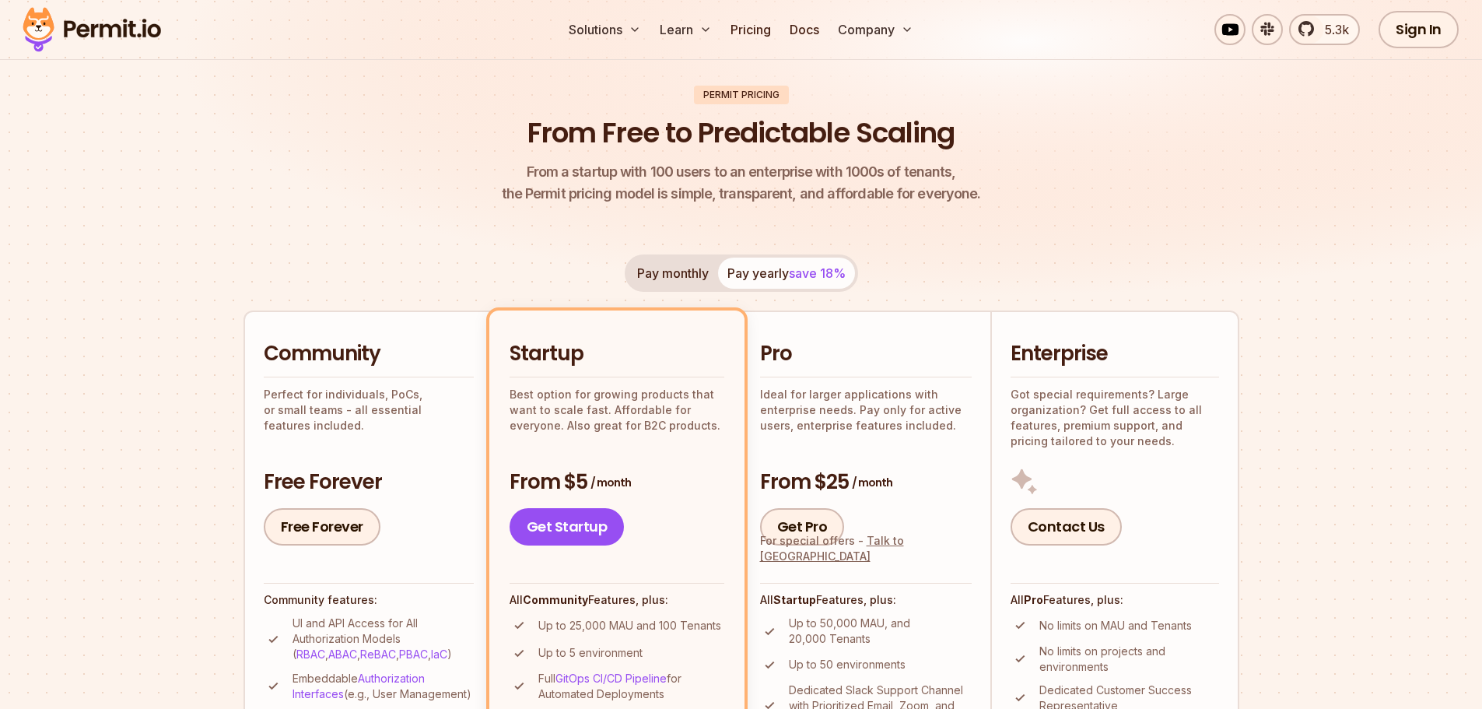
scroll to position [233, 0]
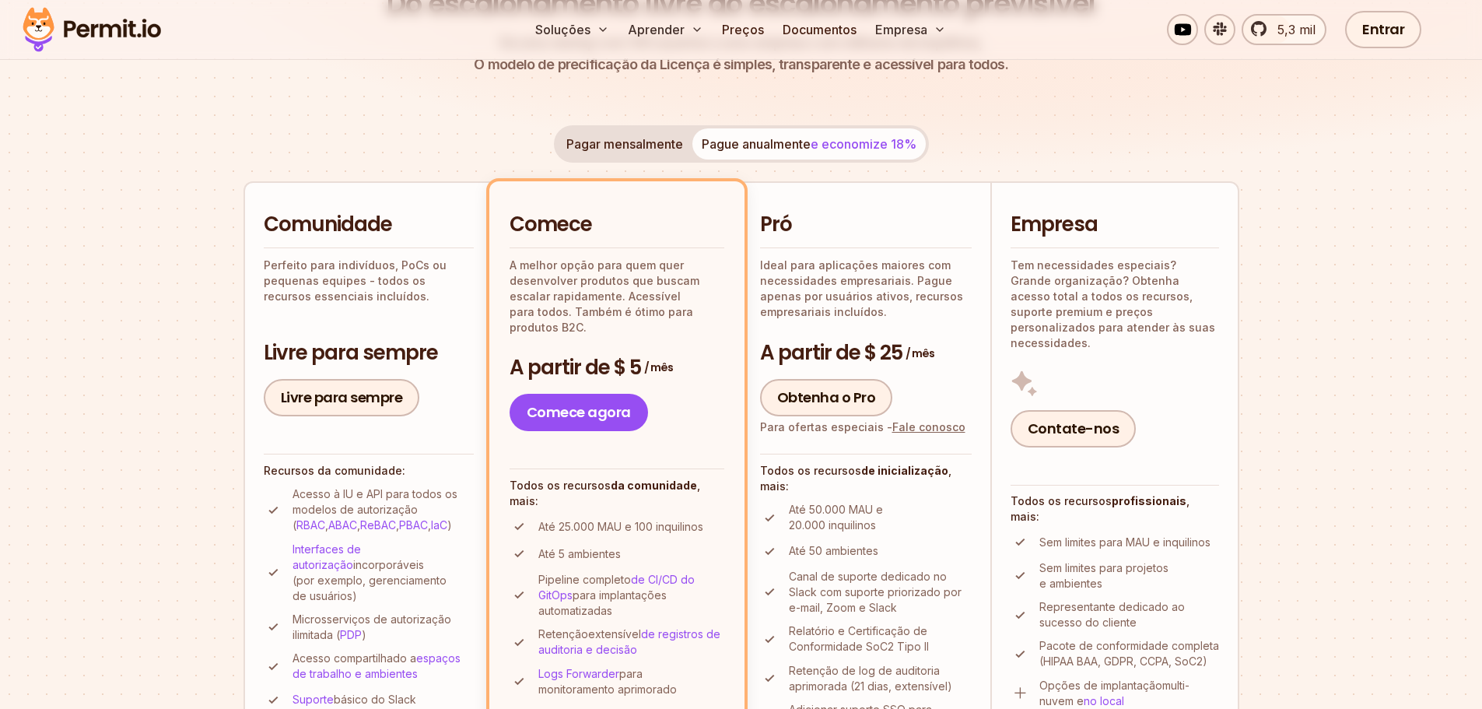
click at [605, 152] on font "Pagar mensalmente" at bounding box center [625, 144] width 117 height 16
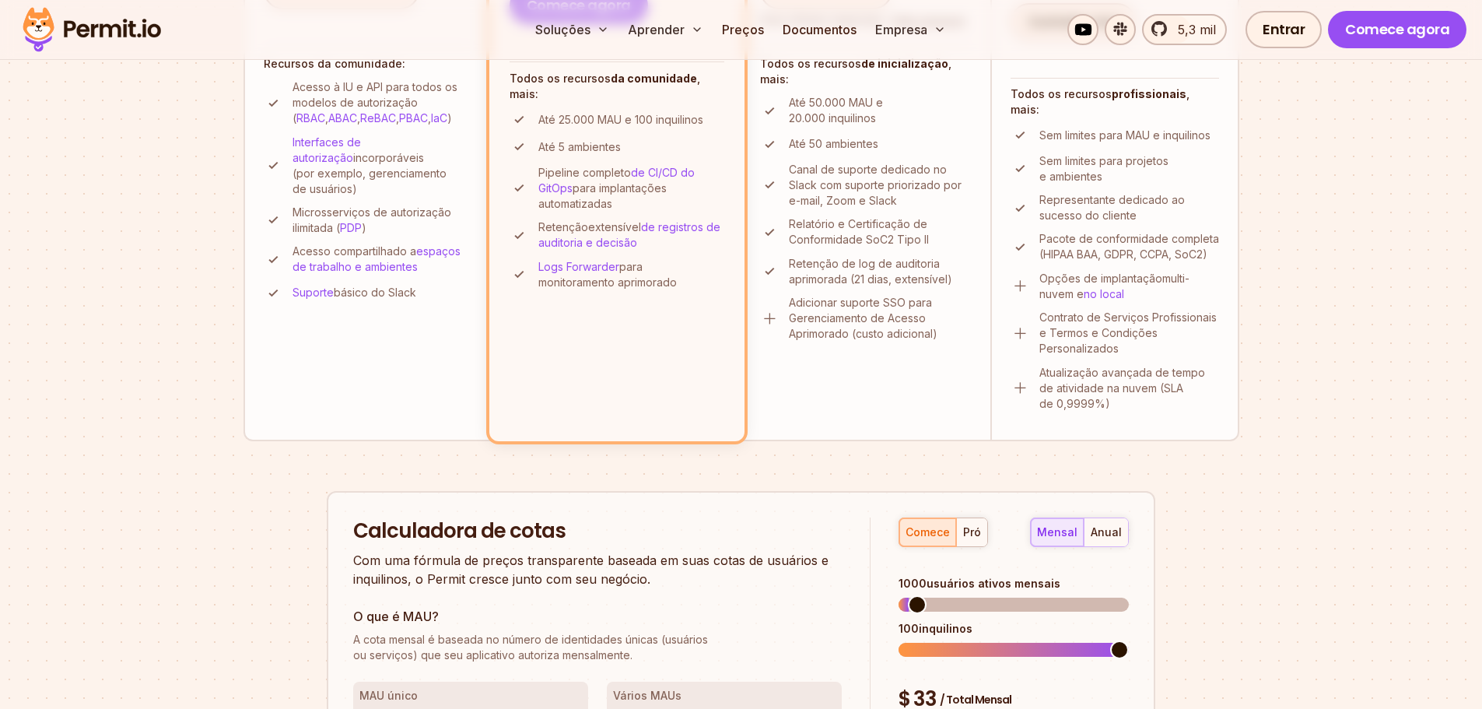
scroll to position [934, 0]
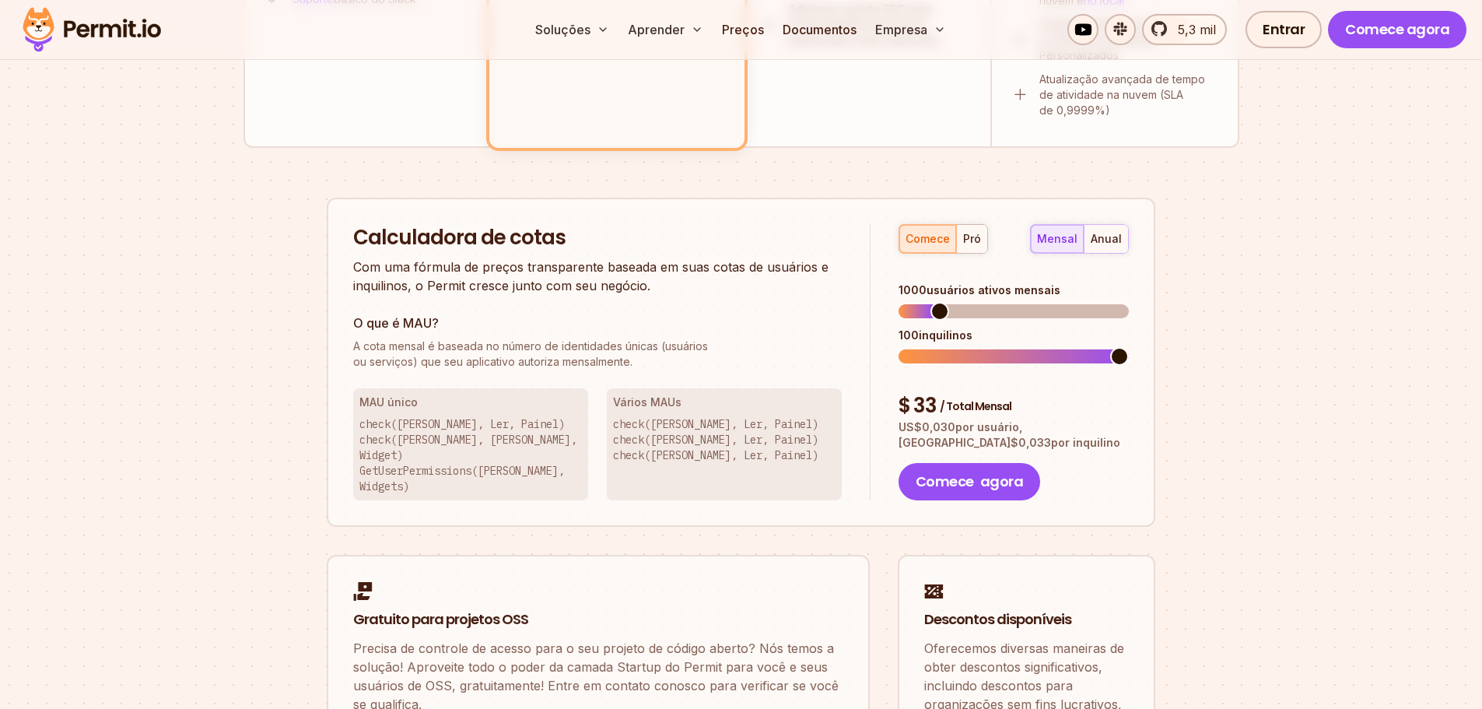
click at [937, 302] on span at bounding box center [940, 311] width 19 height 19
click at [1019, 302] on span at bounding box center [1016, 311] width 19 height 19
click at [932, 302] on span at bounding box center [941, 311] width 19 height 19
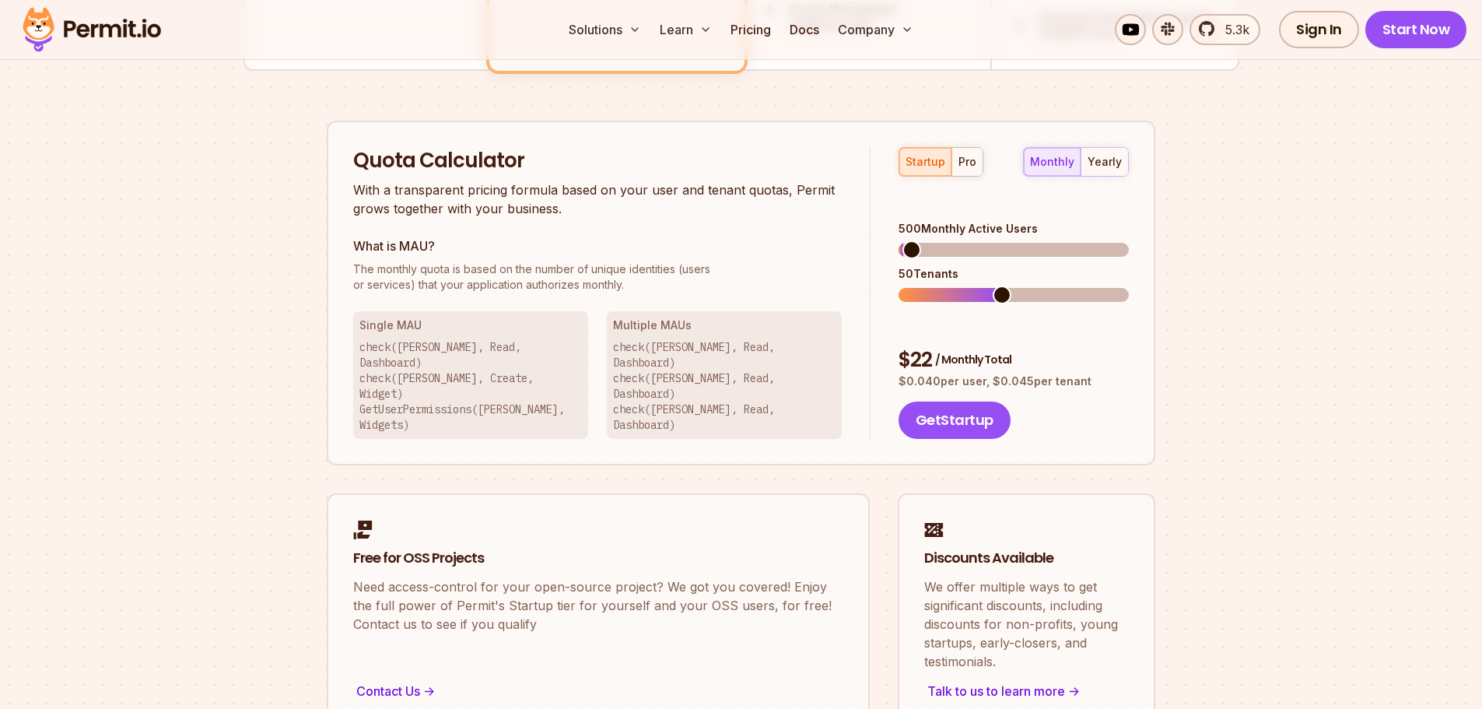
click at [904, 240] on span at bounding box center [912, 249] width 19 height 19
click at [899, 286] on span at bounding box center [908, 295] width 19 height 19
click at [972, 156] on div "pro" at bounding box center [968, 162] width 18 height 16
click at [928, 156] on div "startup" at bounding box center [926, 162] width 40 height 16
click at [899, 286] on span at bounding box center [908, 295] width 19 height 19
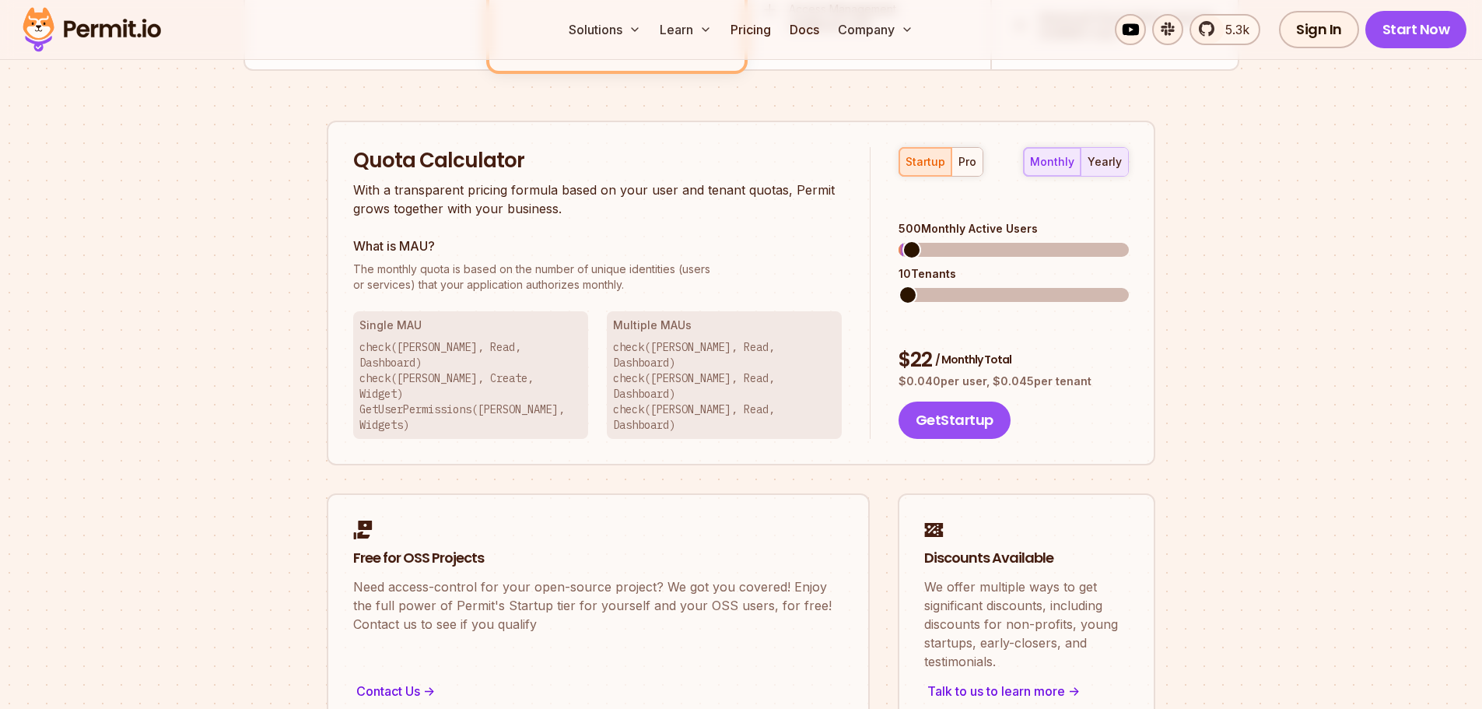
click at [1107, 165] on div "yearly" at bounding box center [1105, 162] width 34 height 16
click at [1065, 163] on div "monthly" at bounding box center [1052, 162] width 44 height 16
click at [975, 162] on button "pro" at bounding box center [967, 162] width 31 height 28
click at [899, 286] on span at bounding box center [908, 295] width 19 height 19
click at [919, 161] on div "startup" at bounding box center [926, 162] width 40 height 16
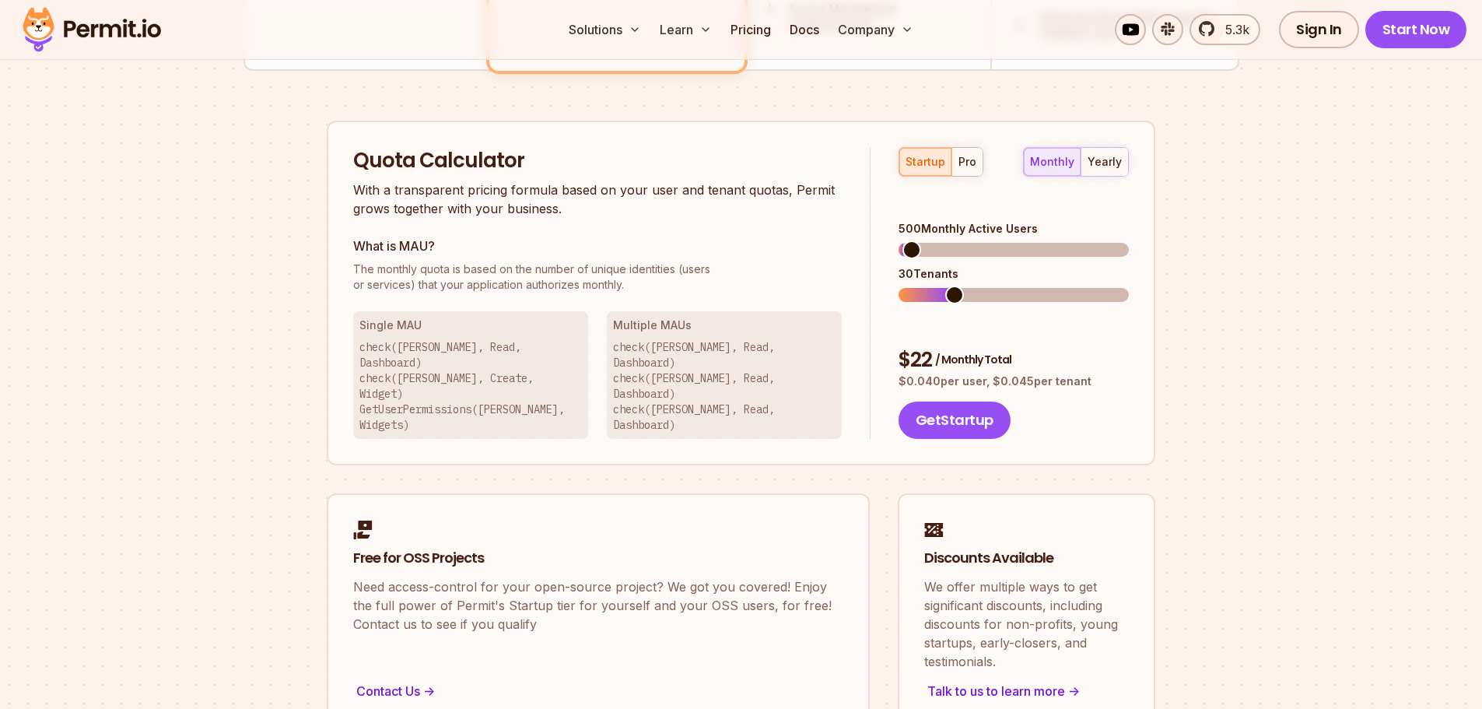
click at [946, 286] on span at bounding box center [955, 295] width 19 height 19
click at [899, 240] on span at bounding box center [908, 249] width 19 height 19
click at [899, 286] on span at bounding box center [908, 295] width 19 height 19
